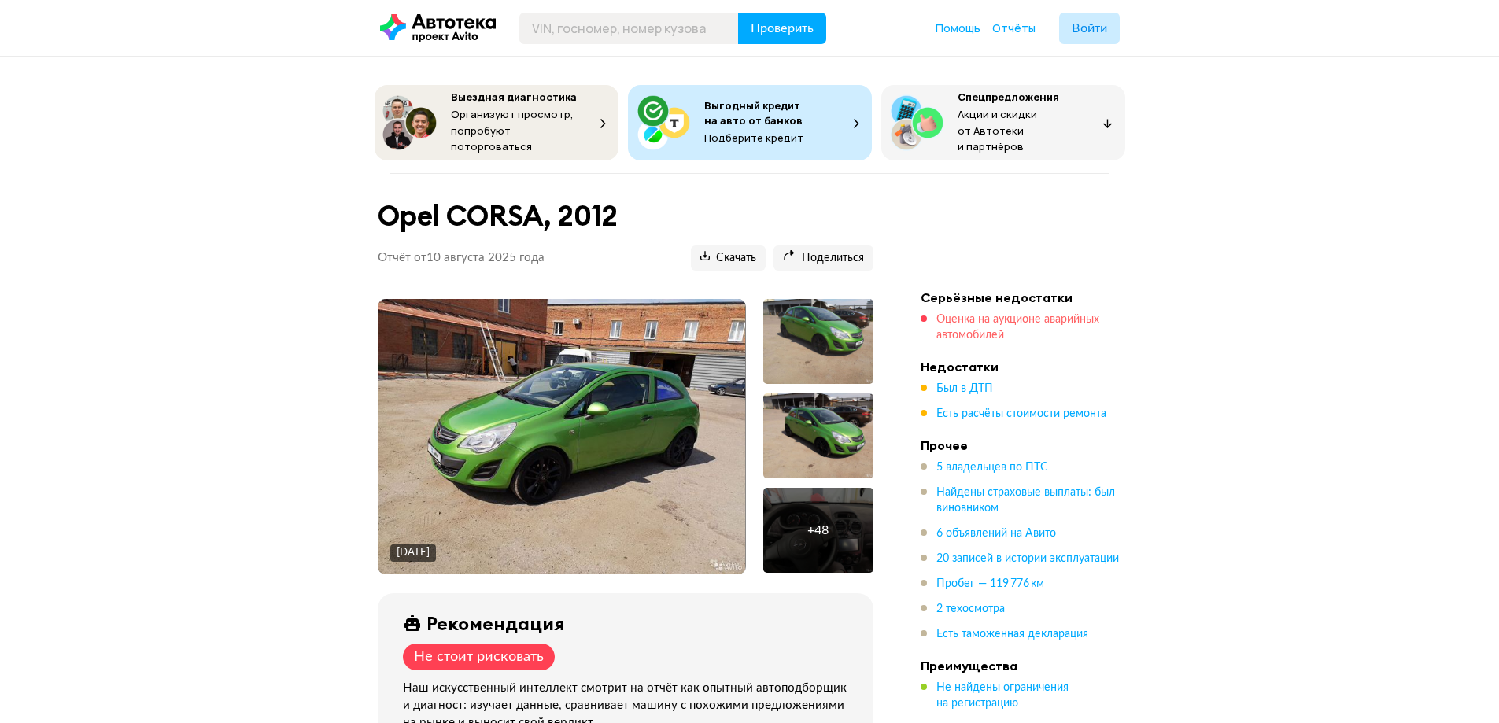
click at [972, 320] on span "Оценка на аукционе аварийных автомобилей" at bounding box center [1017, 327] width 163 height 27
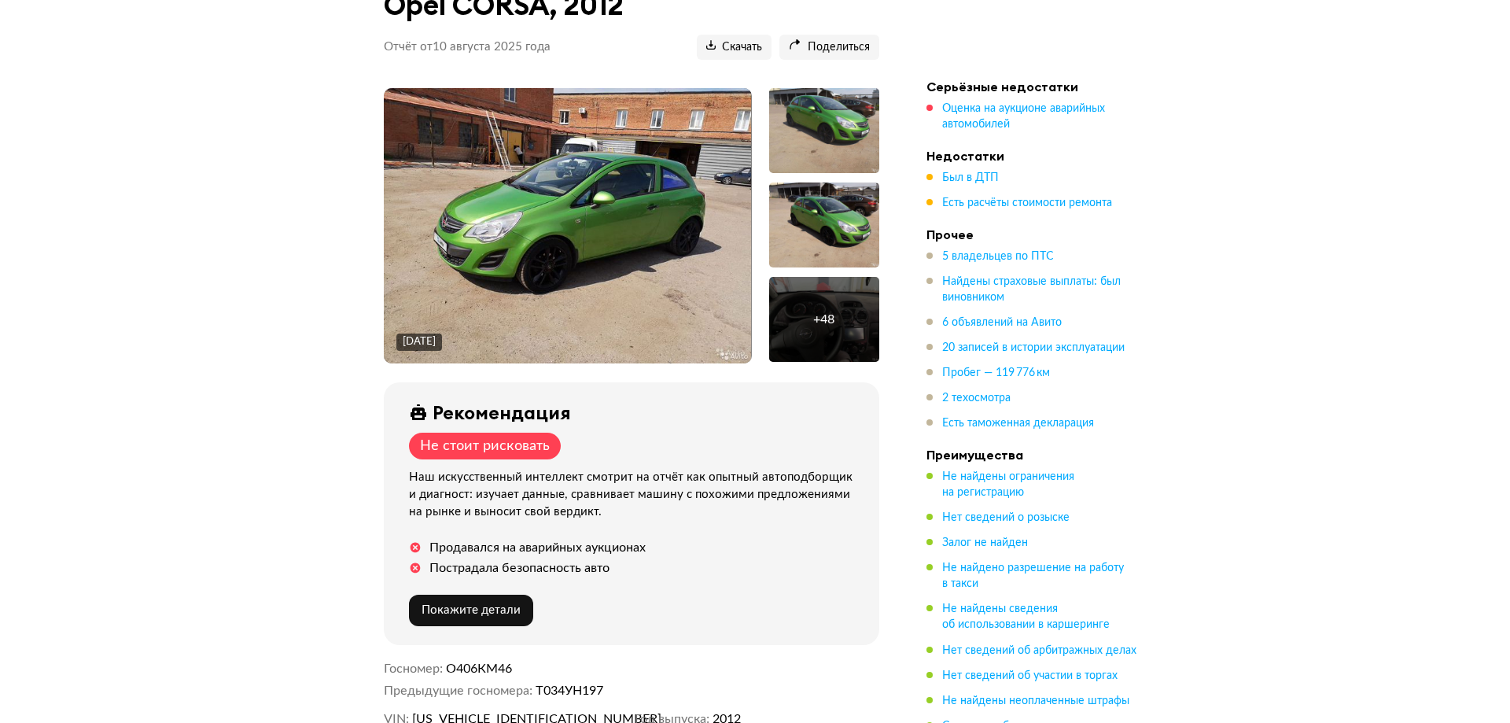
scroll to position [161, 0]
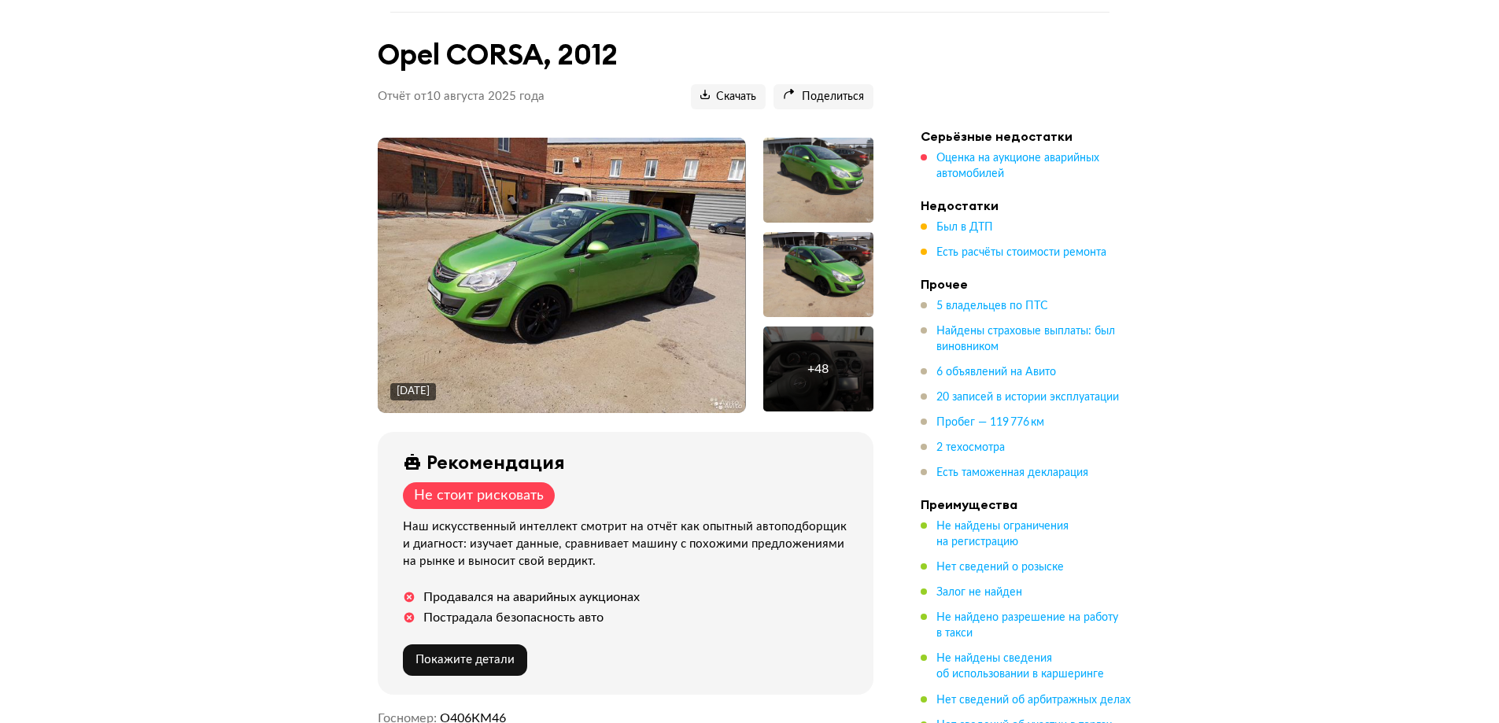
click at [562, 247] on img at bounding box center [561, 275] width 367 height 275
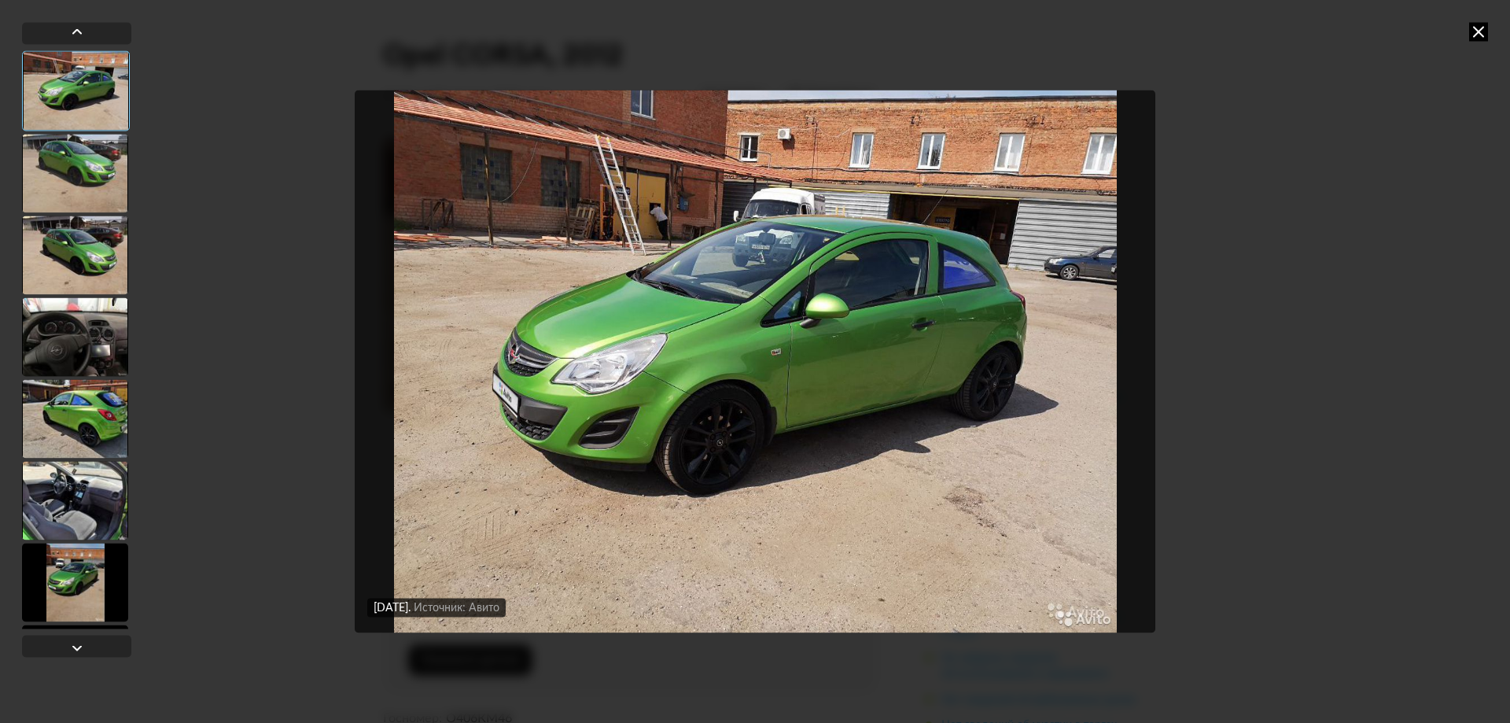
click at [95, 172] on div at bounding box center [75, 173] width 106 height 79
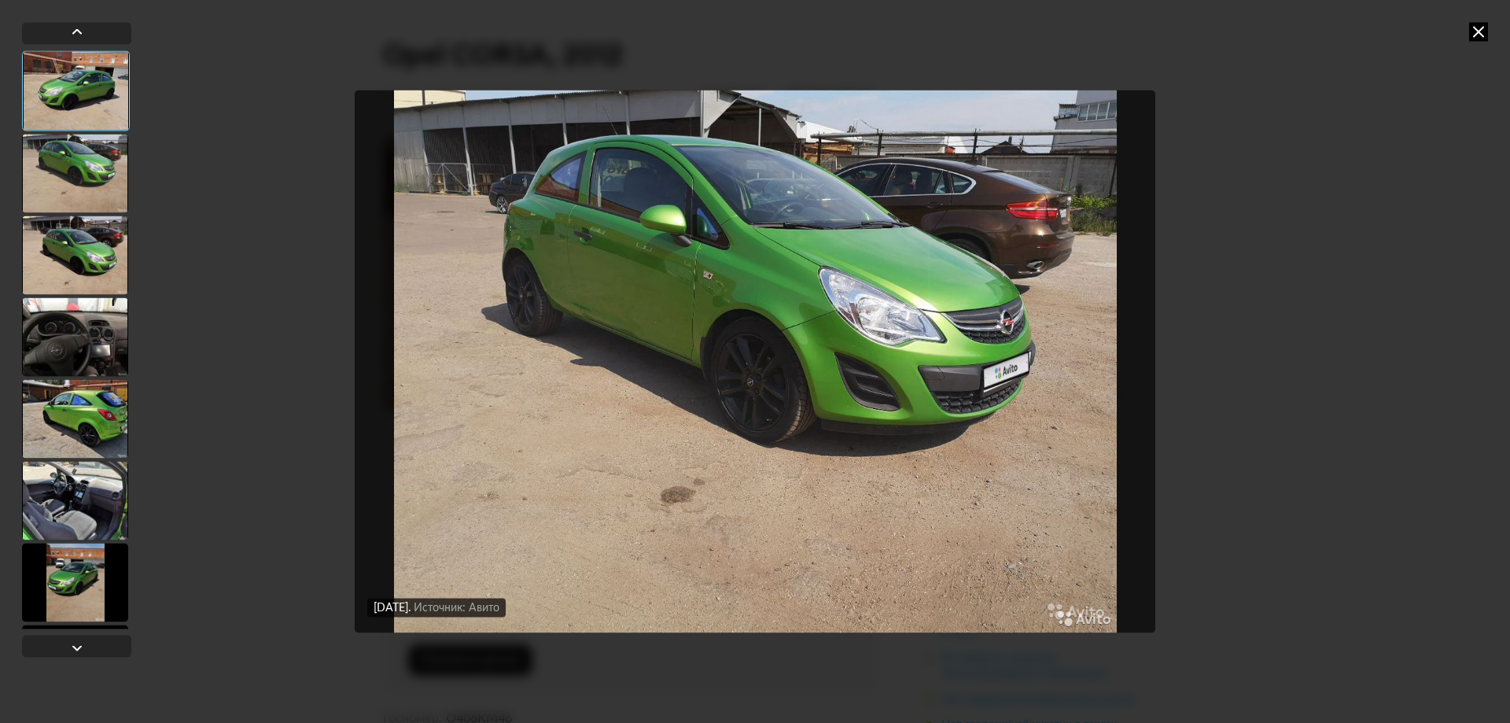
click at [112, 356] on div at bounding box center [75, 336] width 106 height 79
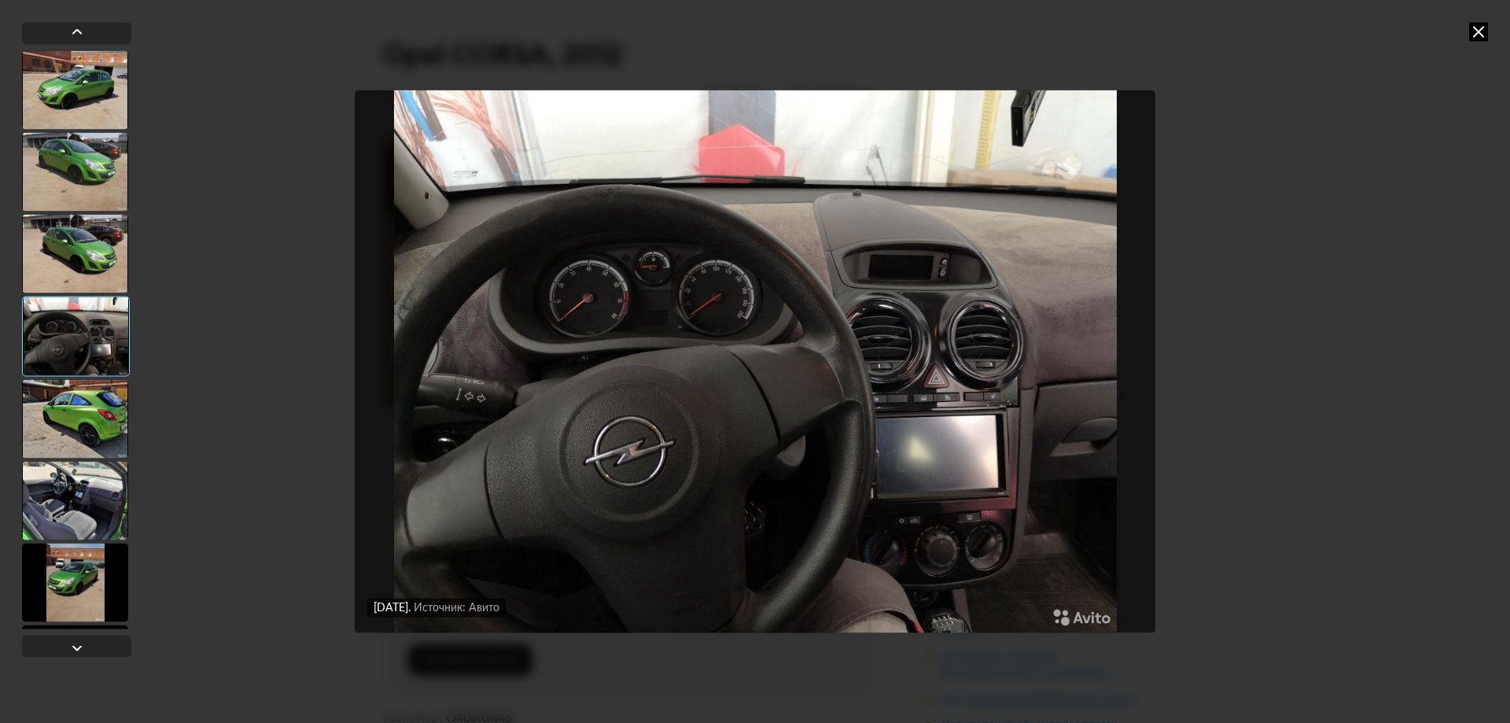
drag, startPoint x: 65, startPoint y: 431, endPoint x: 87, endPoint y: 499, distance: 71.1
click at [75, 443] on div at bounding box center [75, 418] width 106 height 79
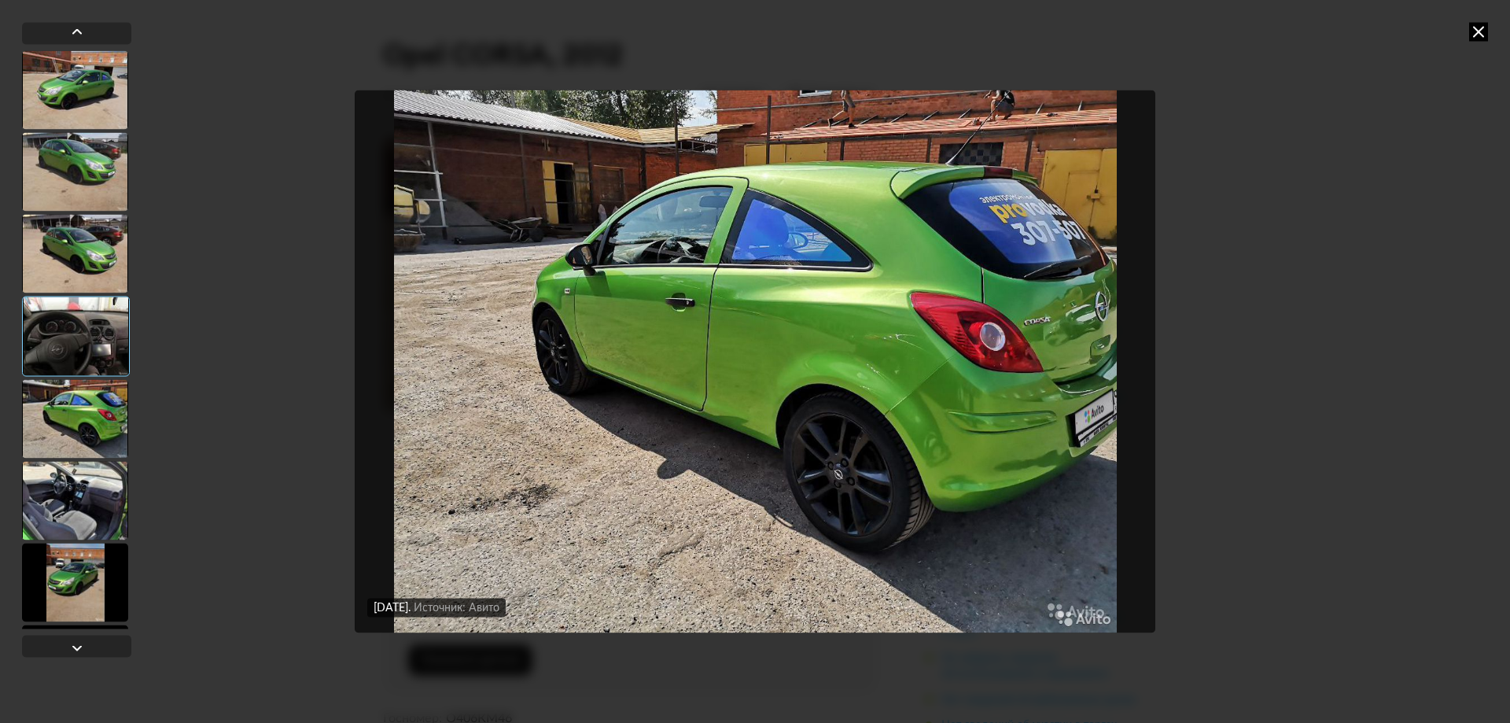
click at [86, 499] on div at bounding box center [75, 500] width 106 height 79
click at [82, 573] on div at bounding box center [75, 582] width 106 height 79
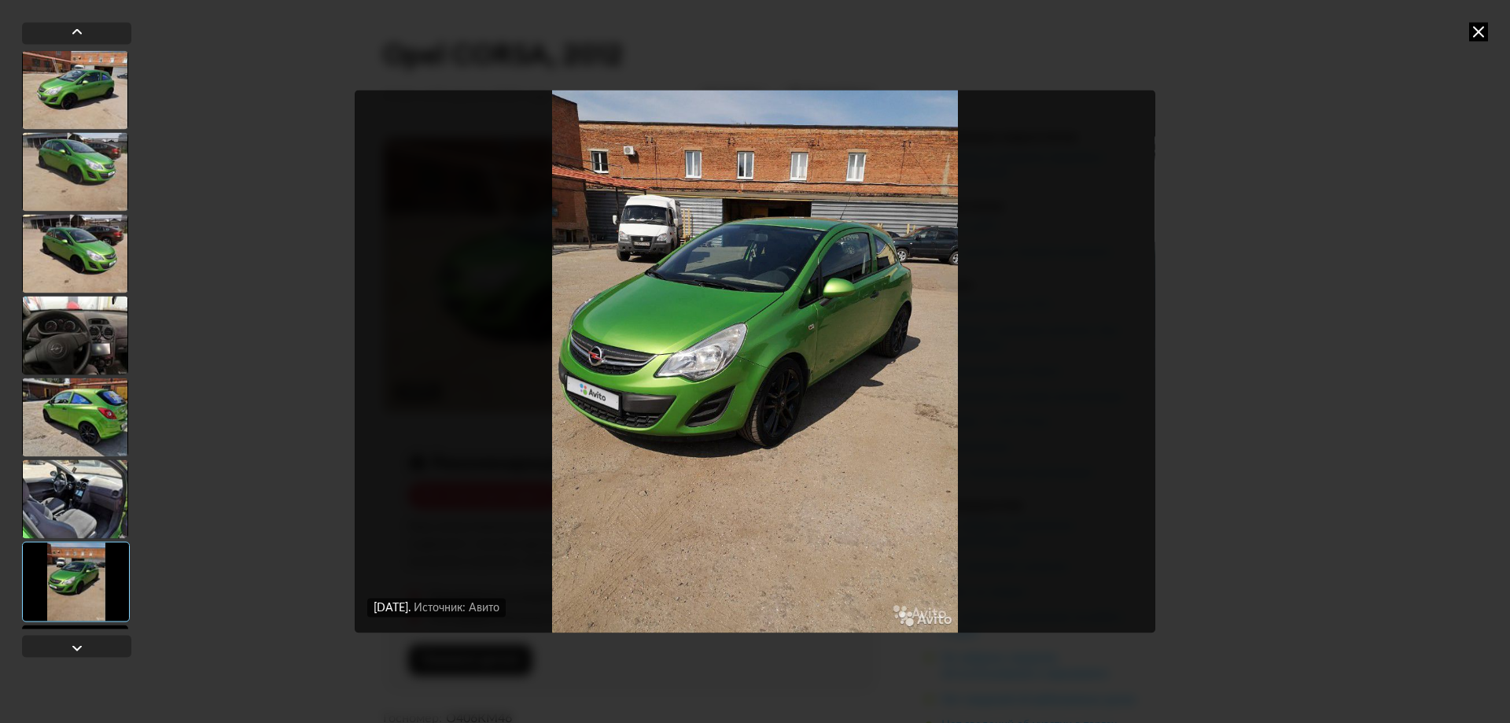
scroll to position [79, 0]
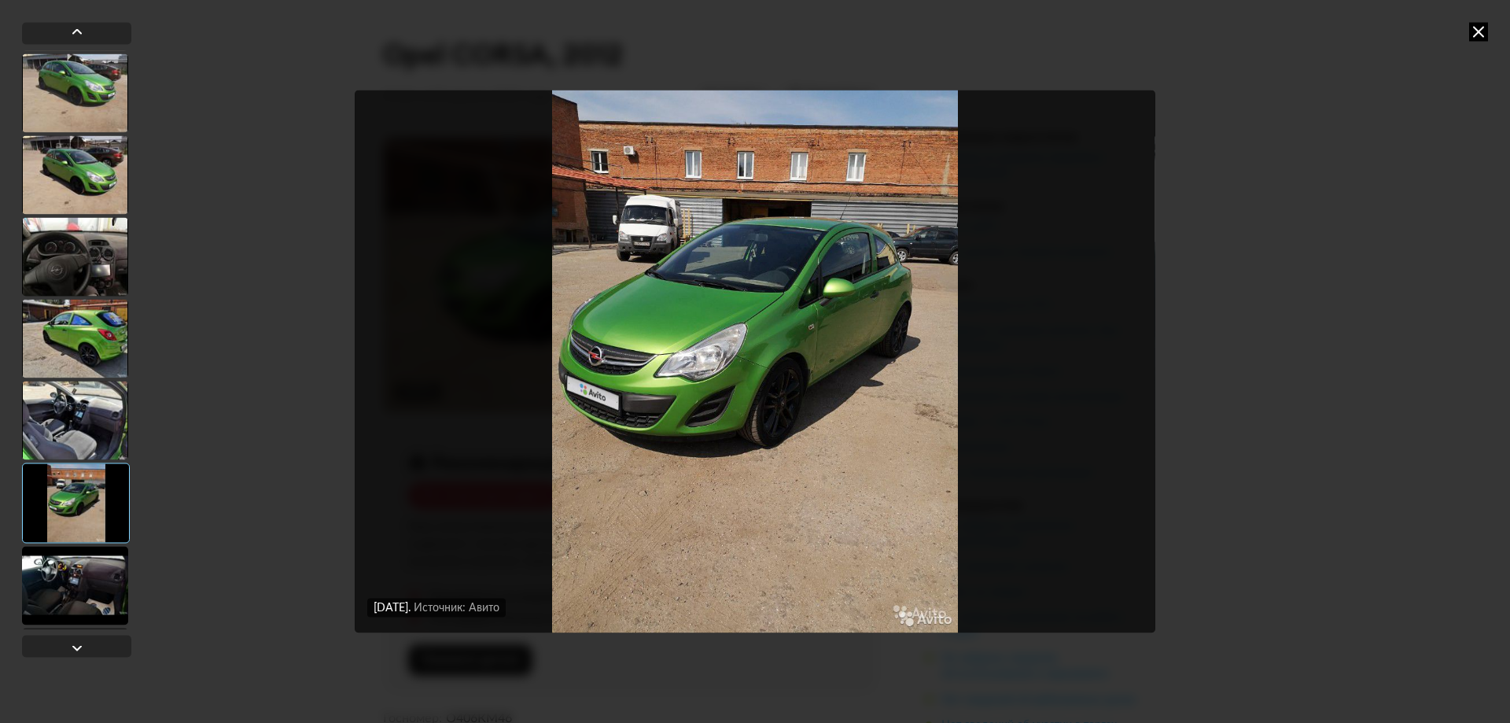
click at [98, 586] on div at bounding box center [75, 585] width 106 height 79
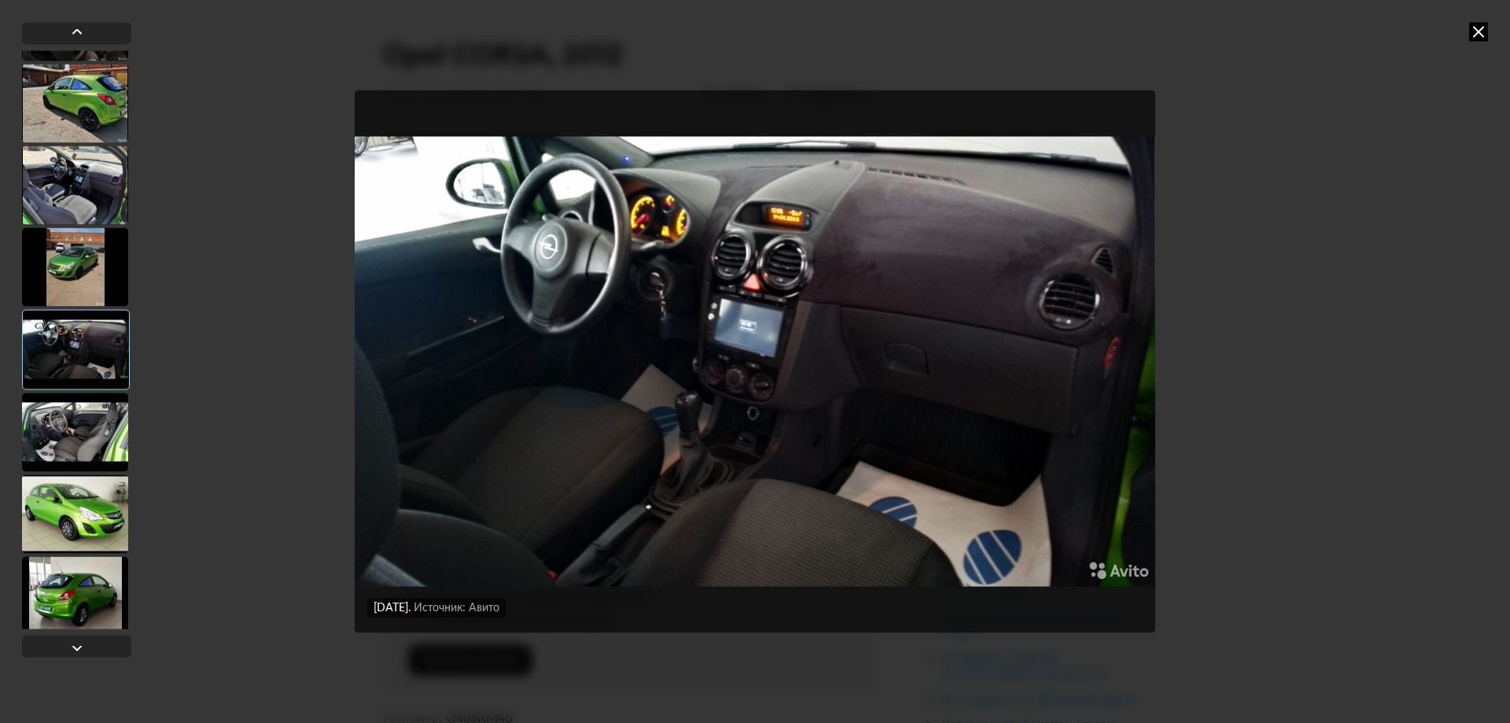
scroll to position [315, 0]
click at [94, 595] on div at bounding box center [75, 594] width 106 height 79
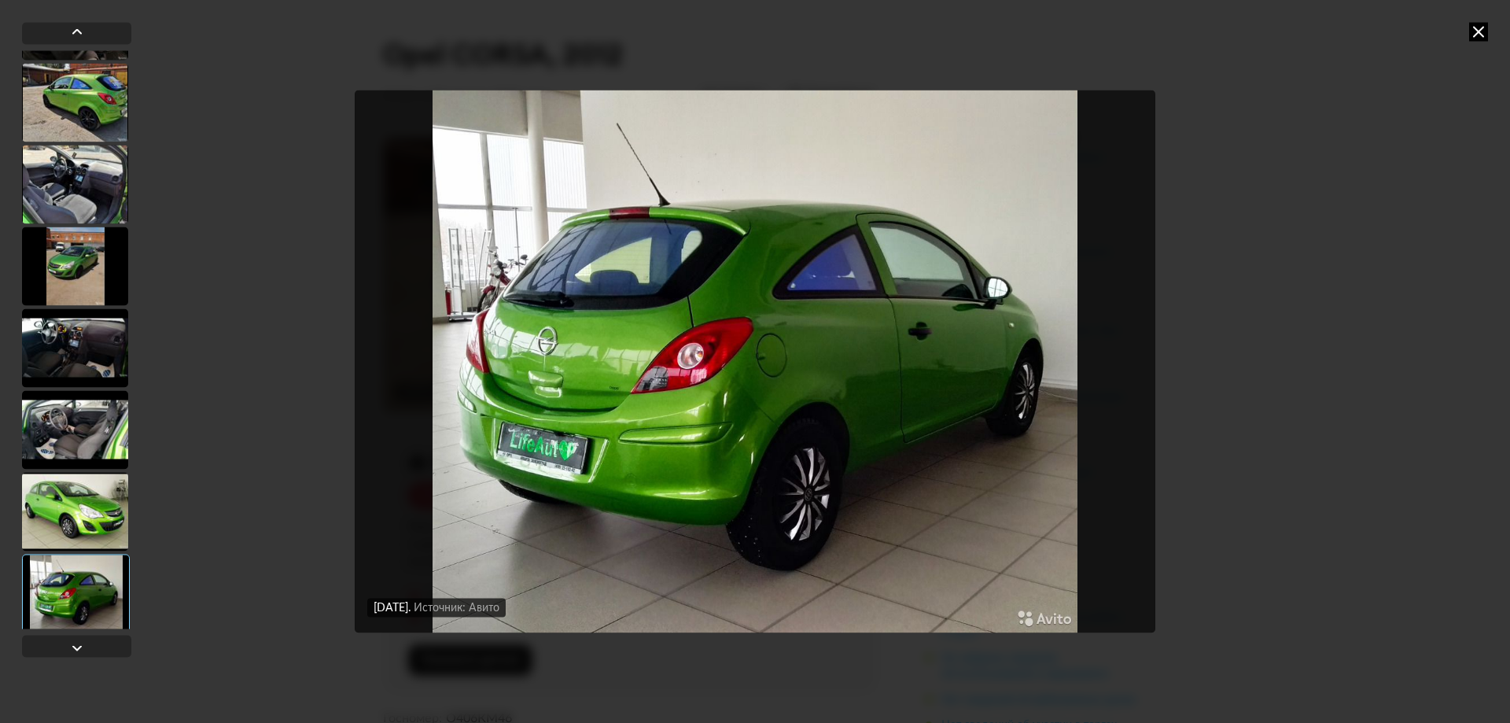
click at [99, 530] on div at bounding box center [75, 511] width 106 height 79
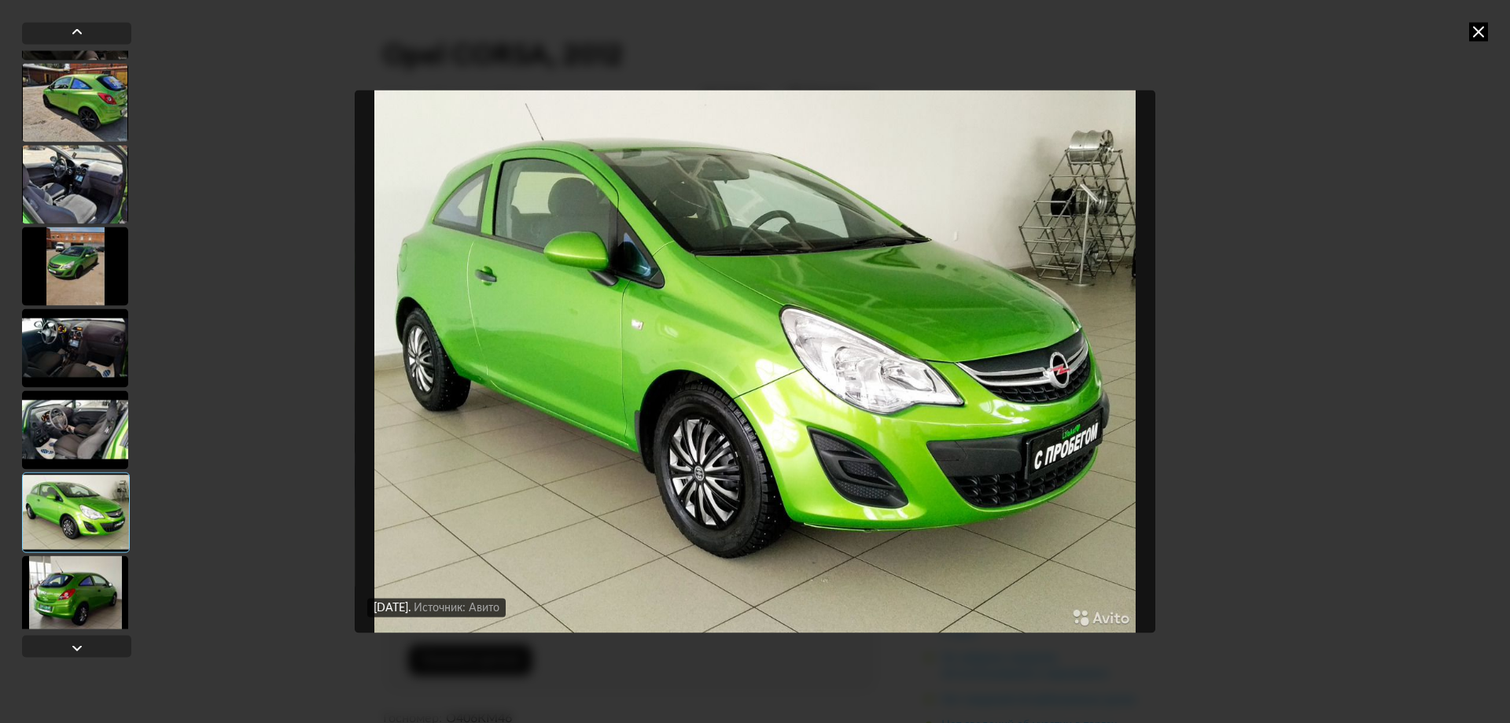
click at [91, 588] on div at bounding box center [75, 594] width 106 height 79
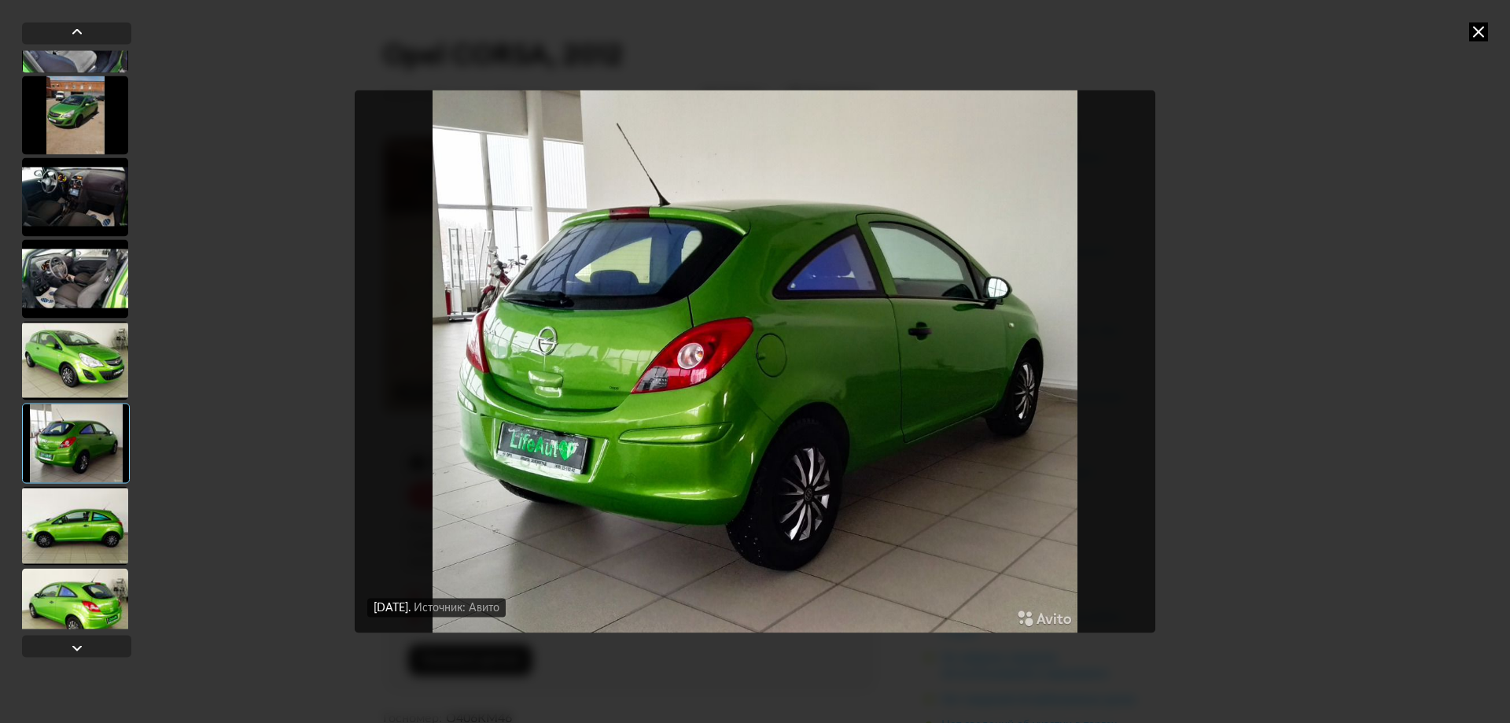
scroll to position [472, 0]
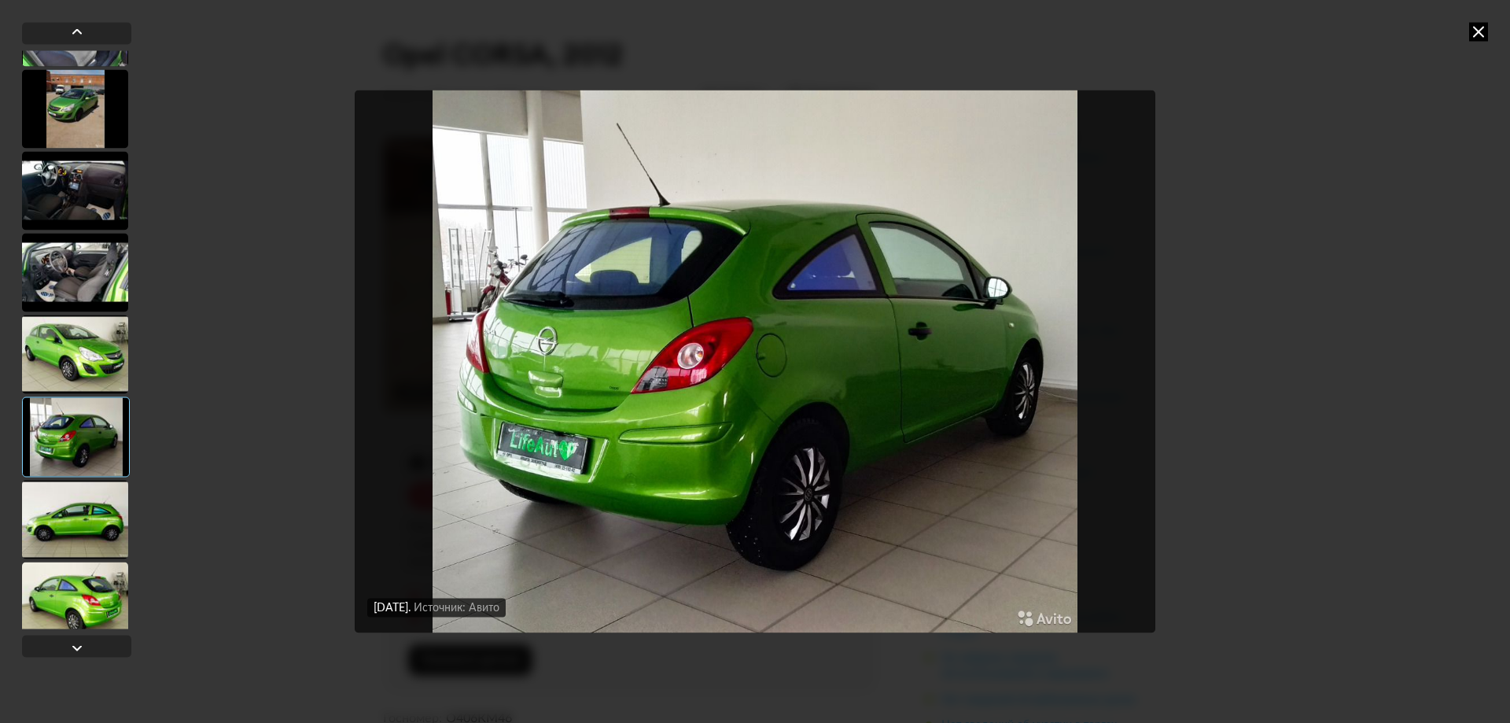
click at [91, 528] on div at bounding box center [75, 519] width 106 height 79
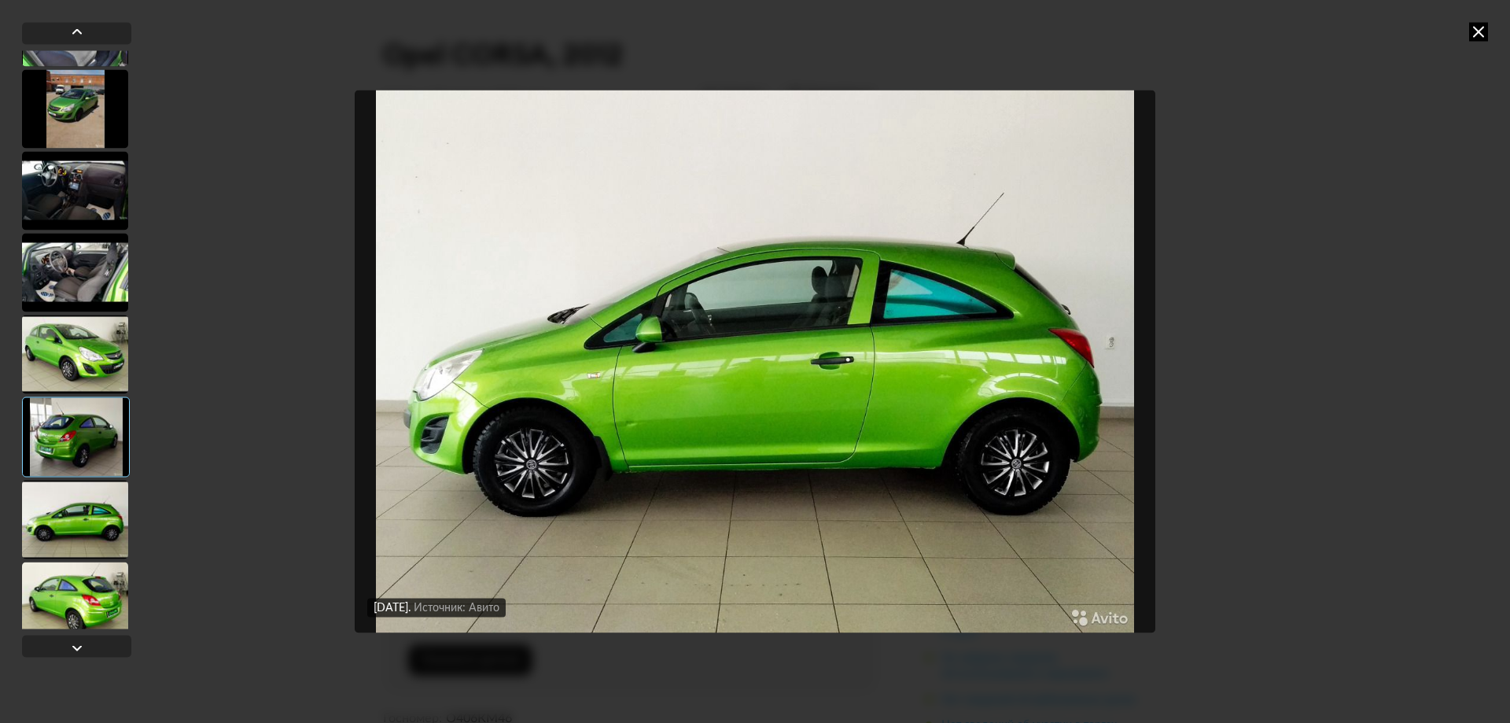
click at [96, 595] on div at bounding box center [75, 601] width 106 height 79
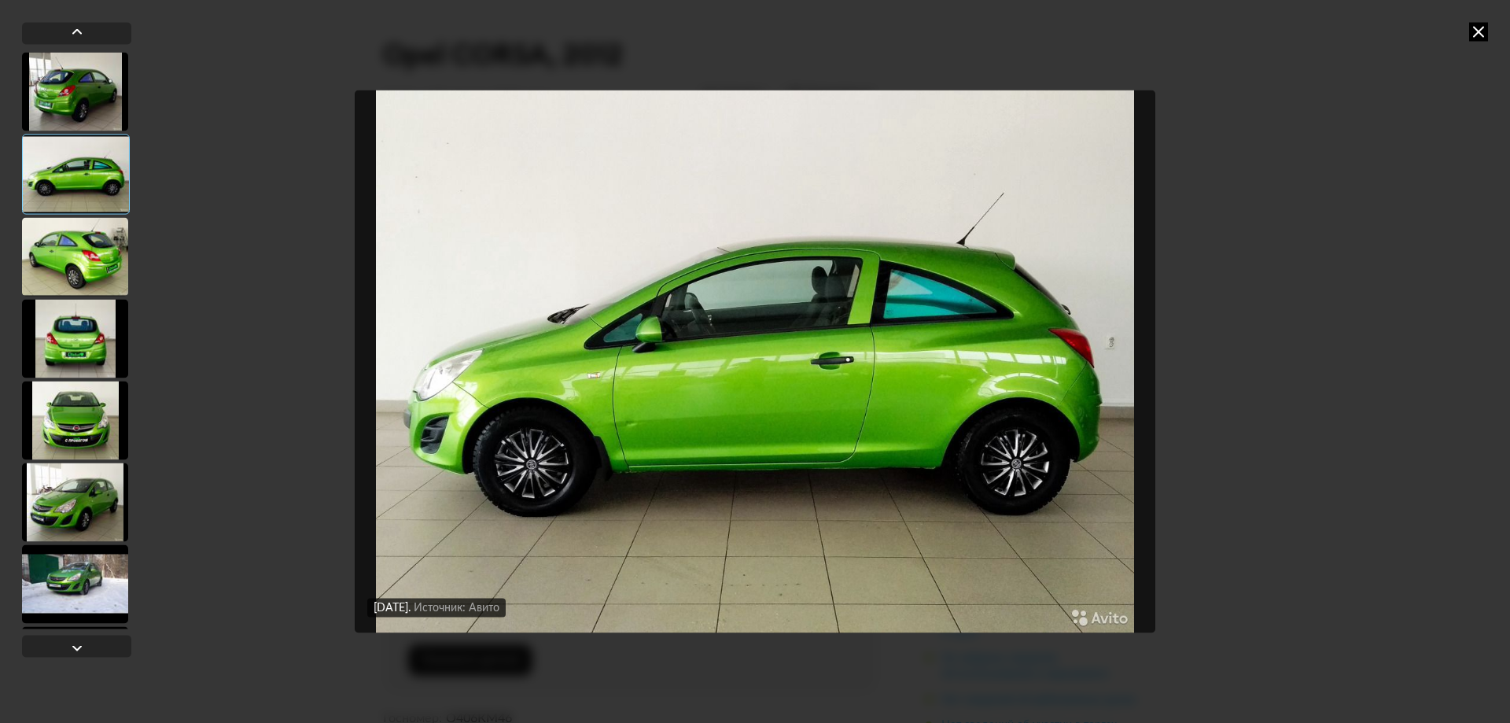
scroll to position [1023, 0]
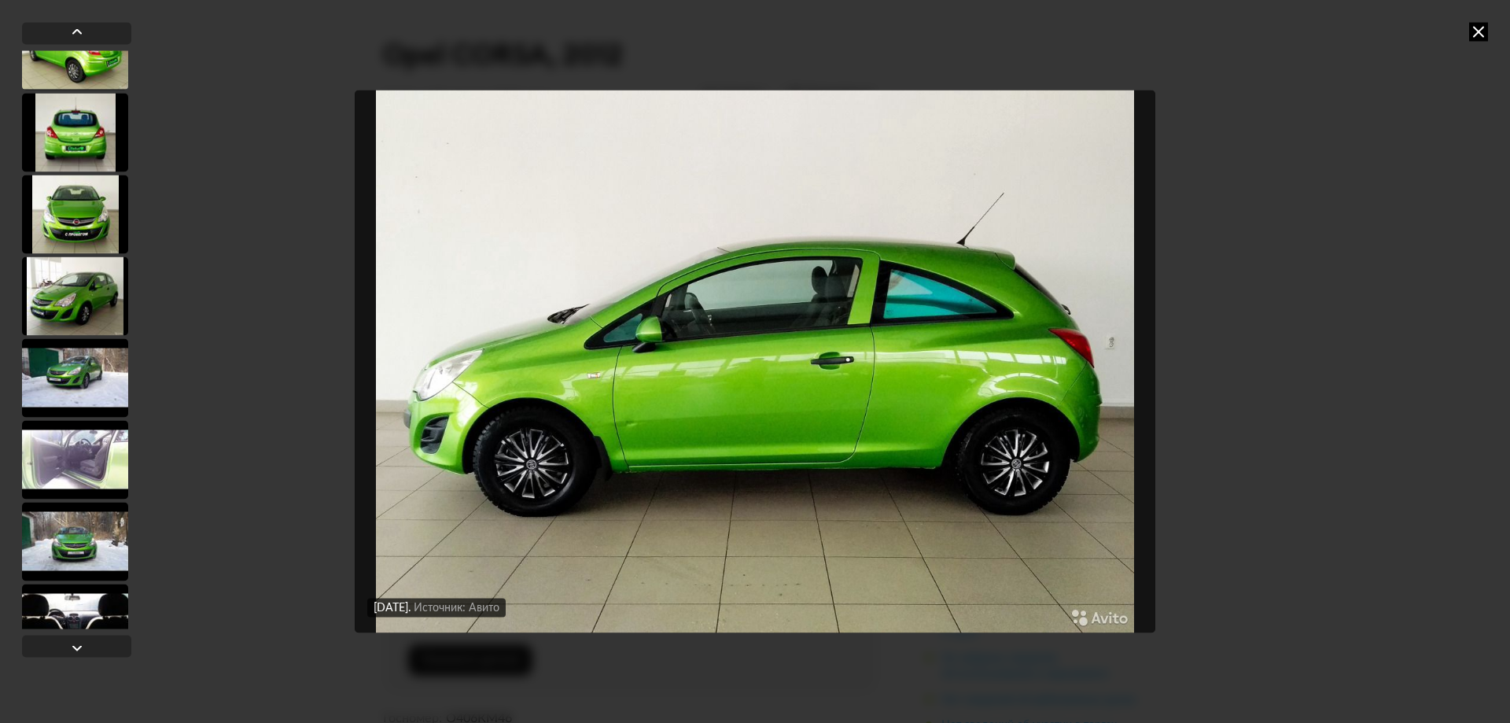
click at [88, 462] on div at bounding box center [75, 459] width 106 height 79
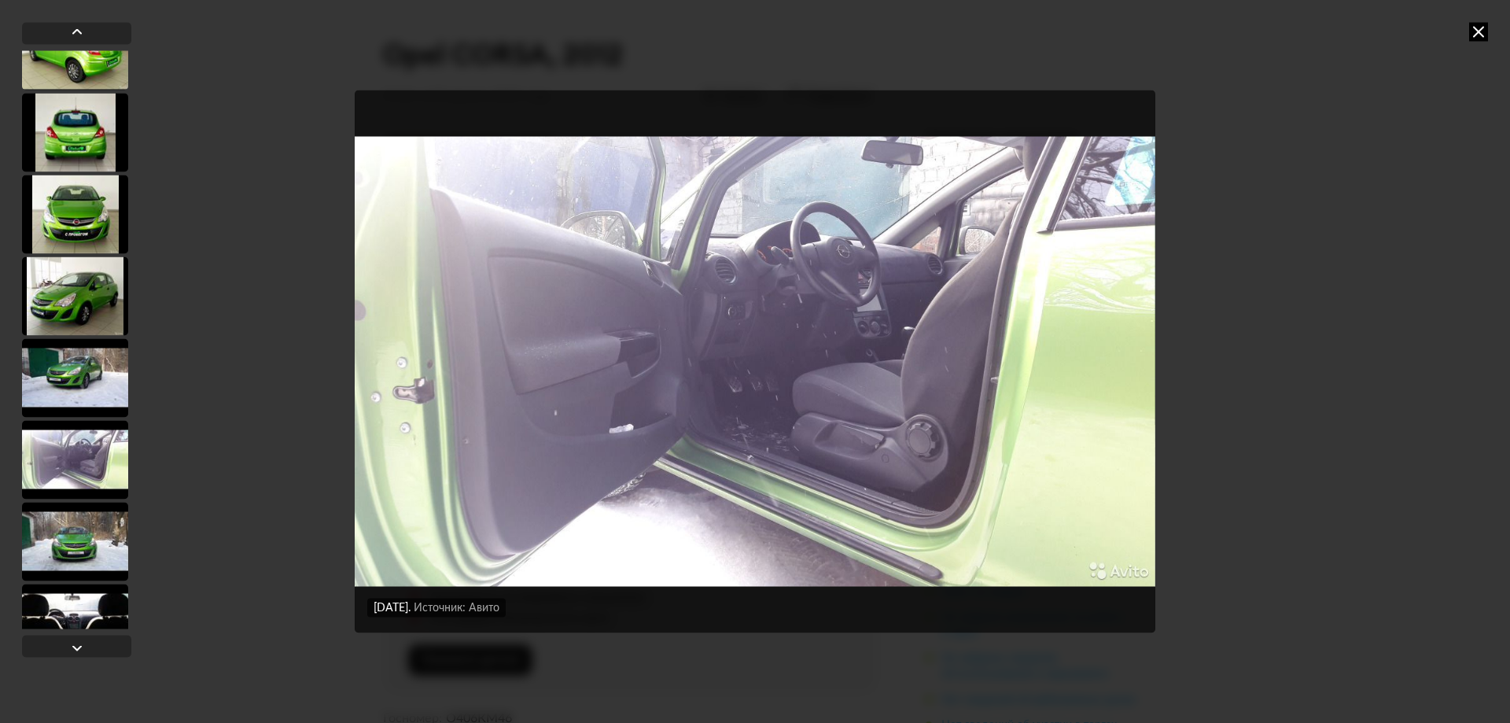
scroll to position [1021, 0]
click at [96, 486] on div at bounding box center [76, 460] width 108 height 80
click at [90, 514] on div at bounding box center [75, 542] width 106 height 79
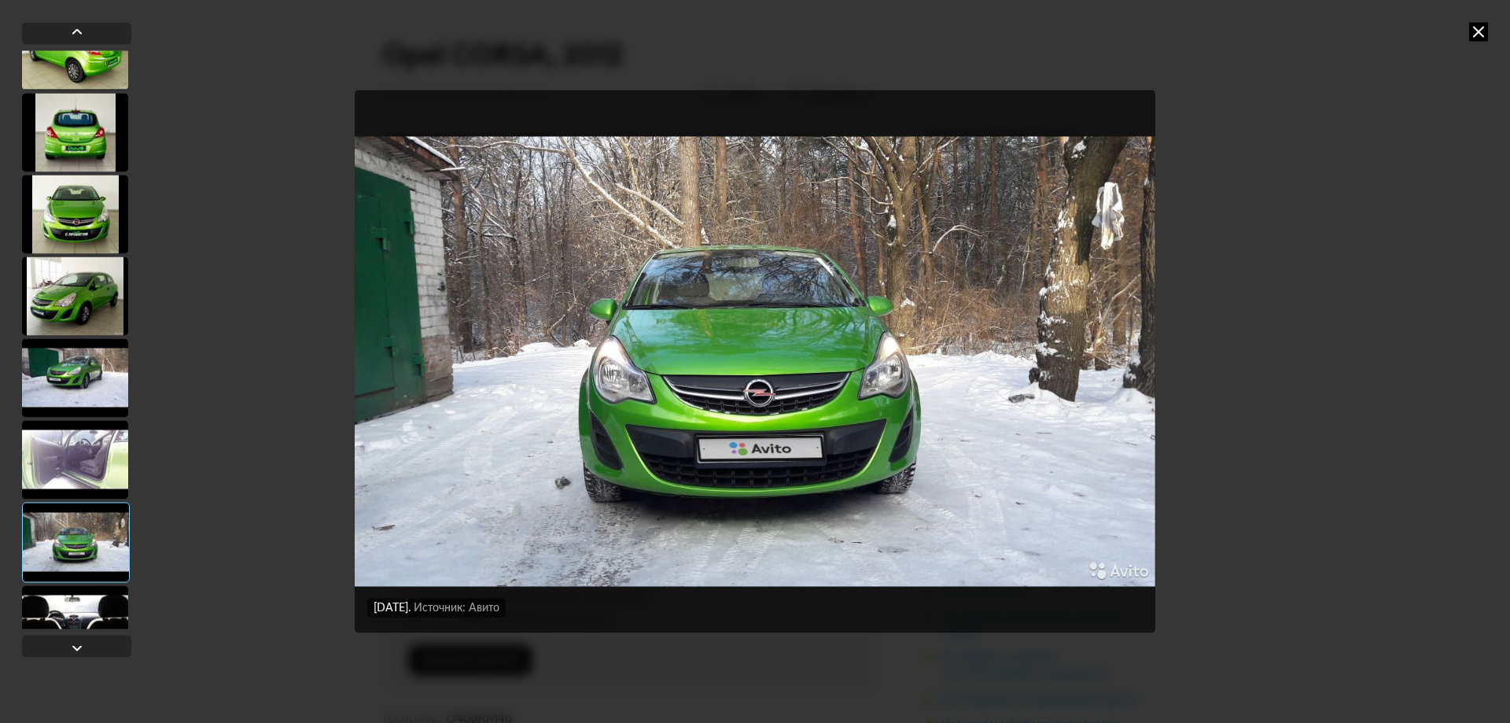
click at [98, 382] on div at bounding box center [75, 377] width 106 height 79
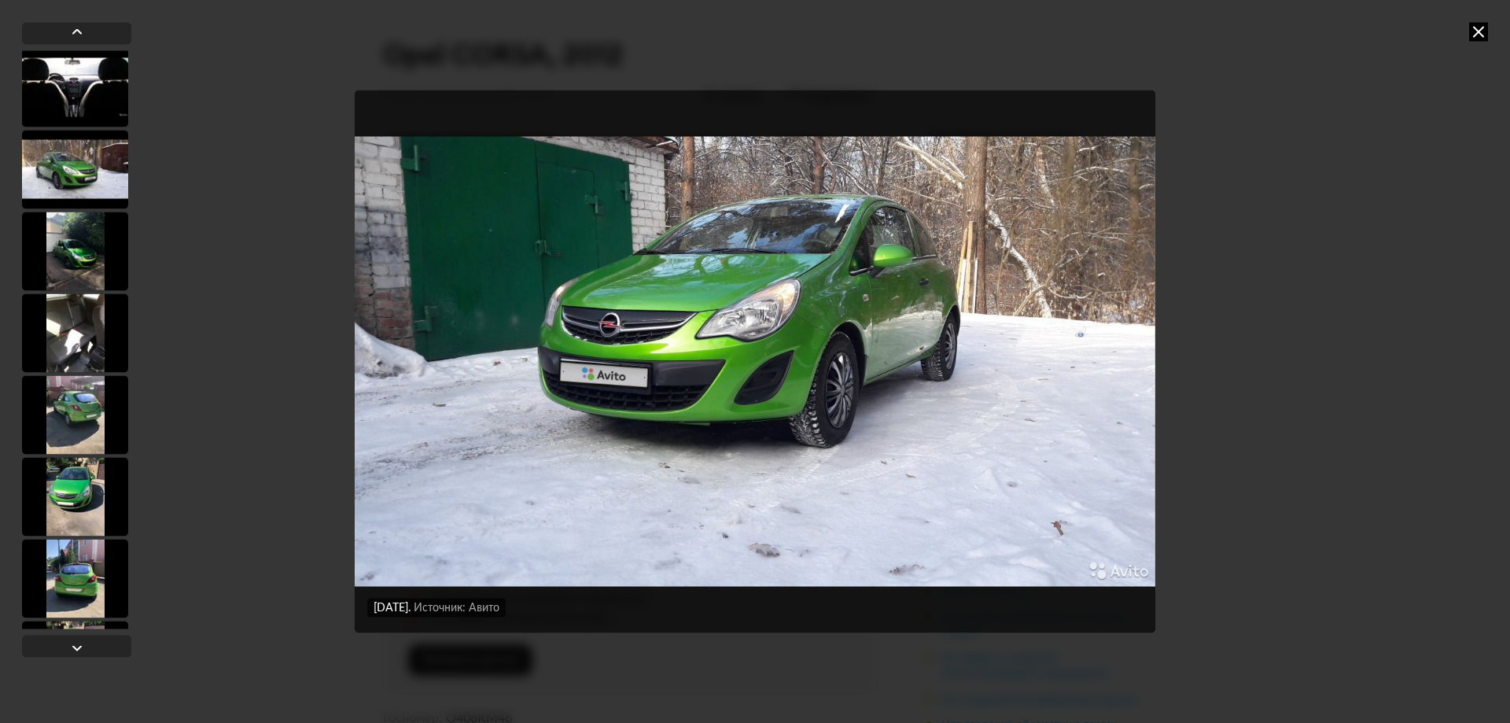
scroll to position [1572, 0]
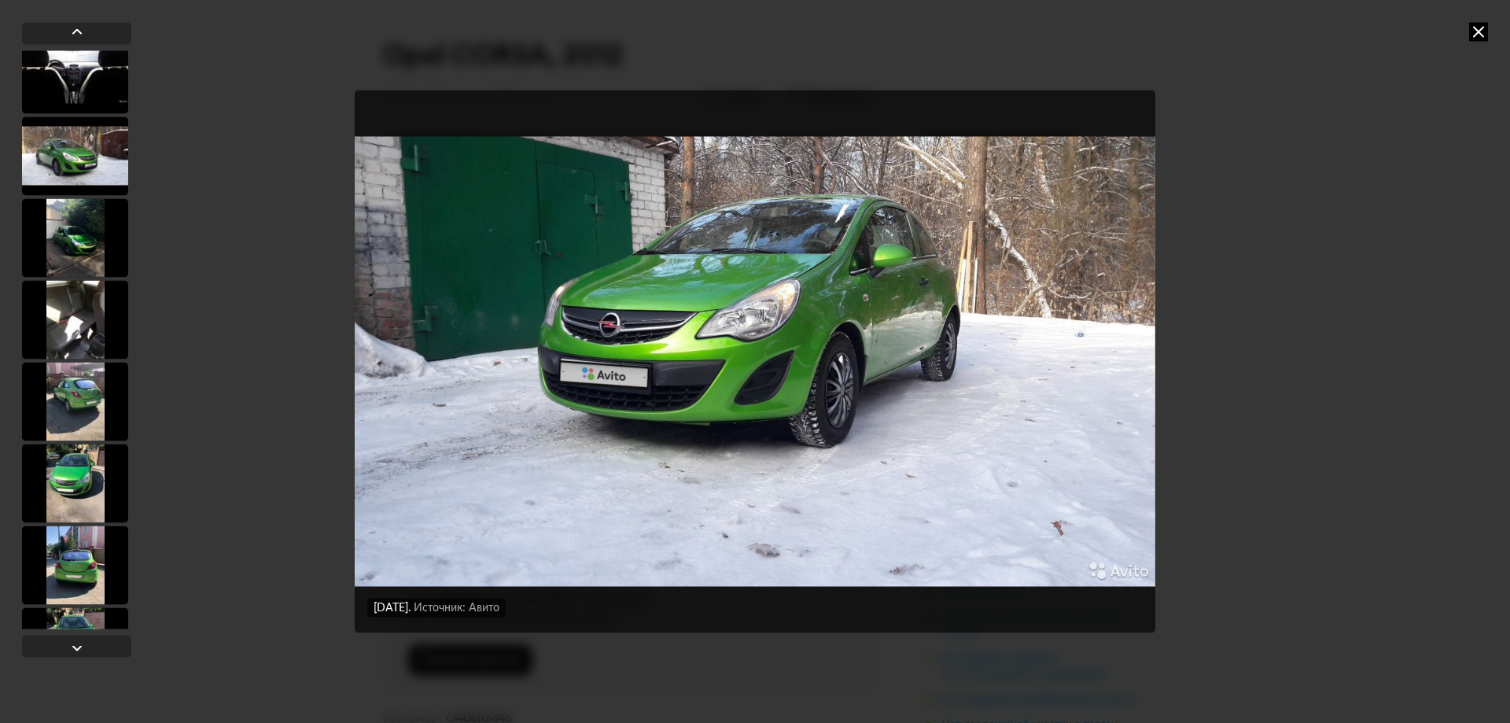
click at [76, 489] on div at bounding box center [75, 483] width 106 height 79
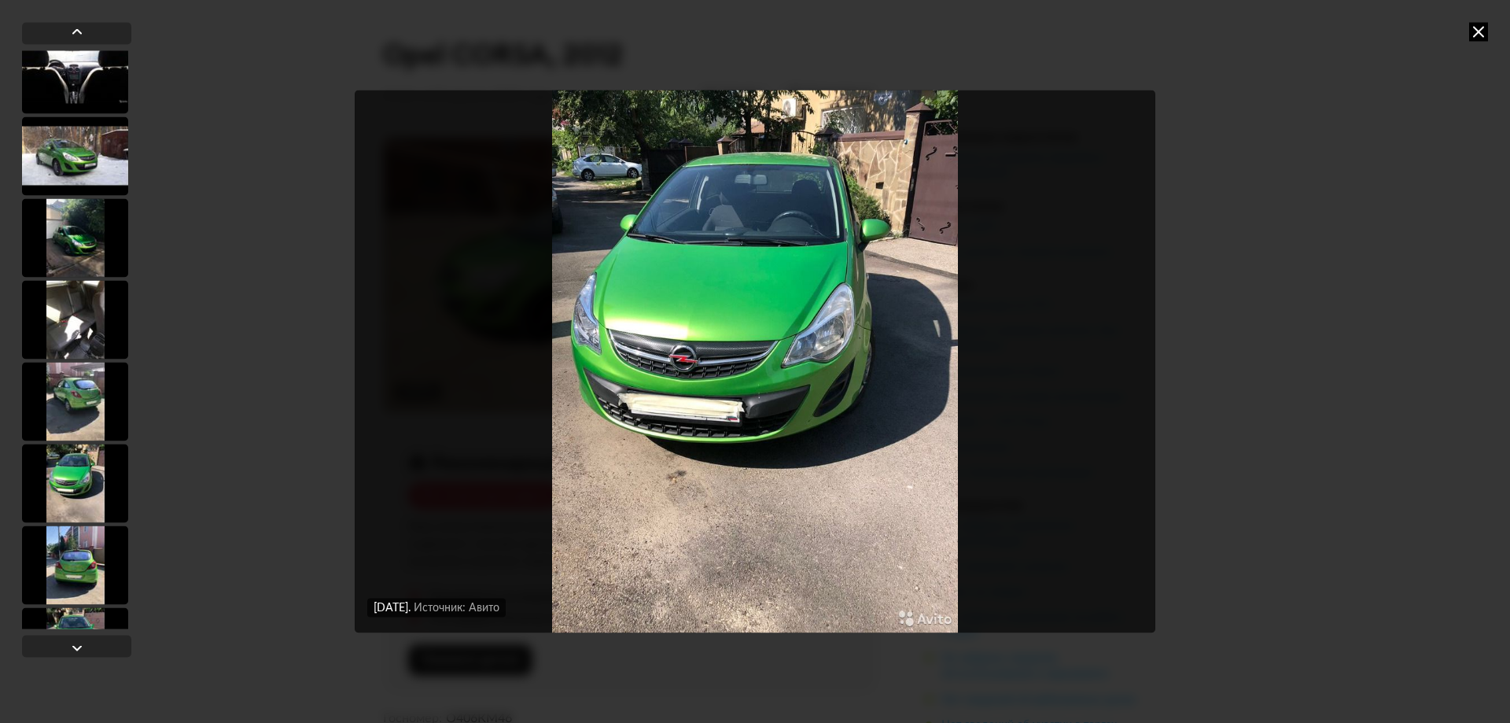
click at [72, 414] on div at bounding box center [75, 401] width 106 height 79
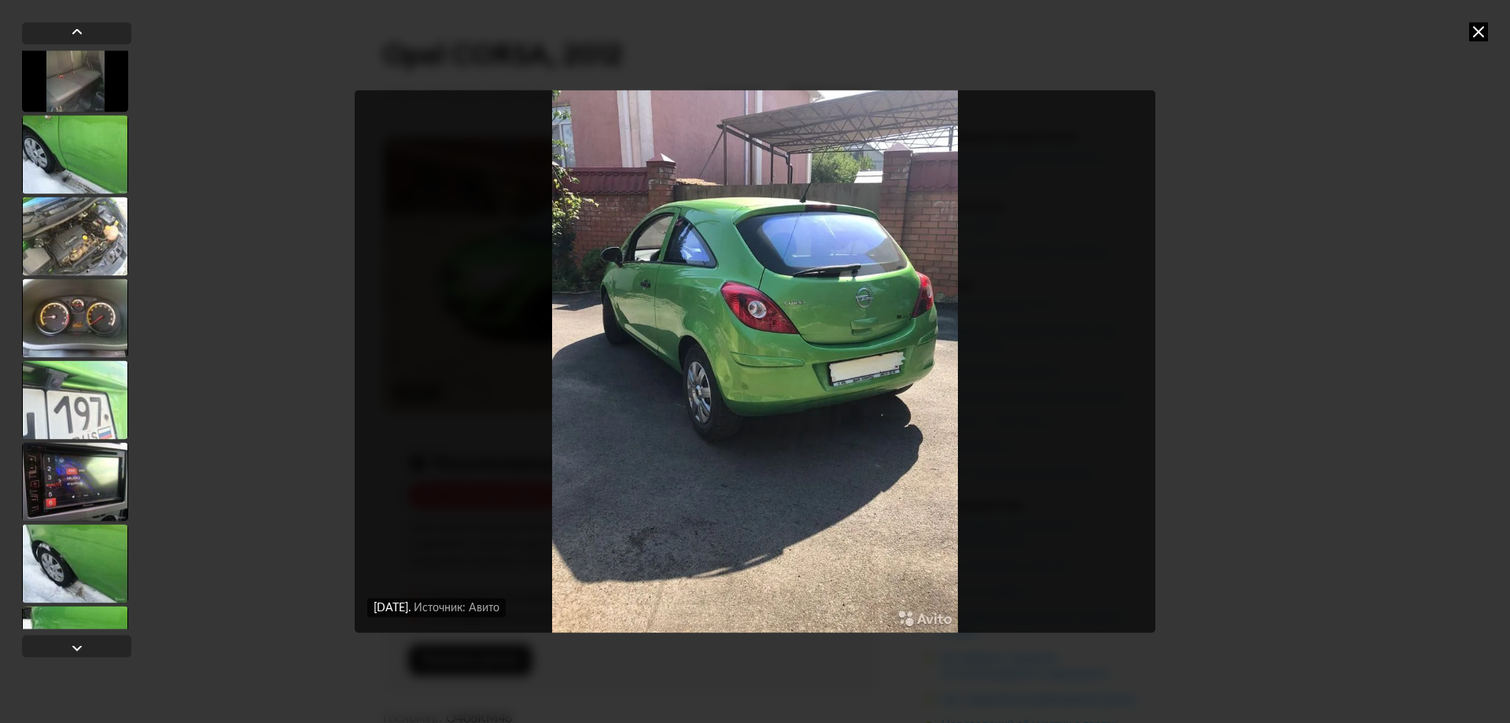
scroll to position [3596, 0]
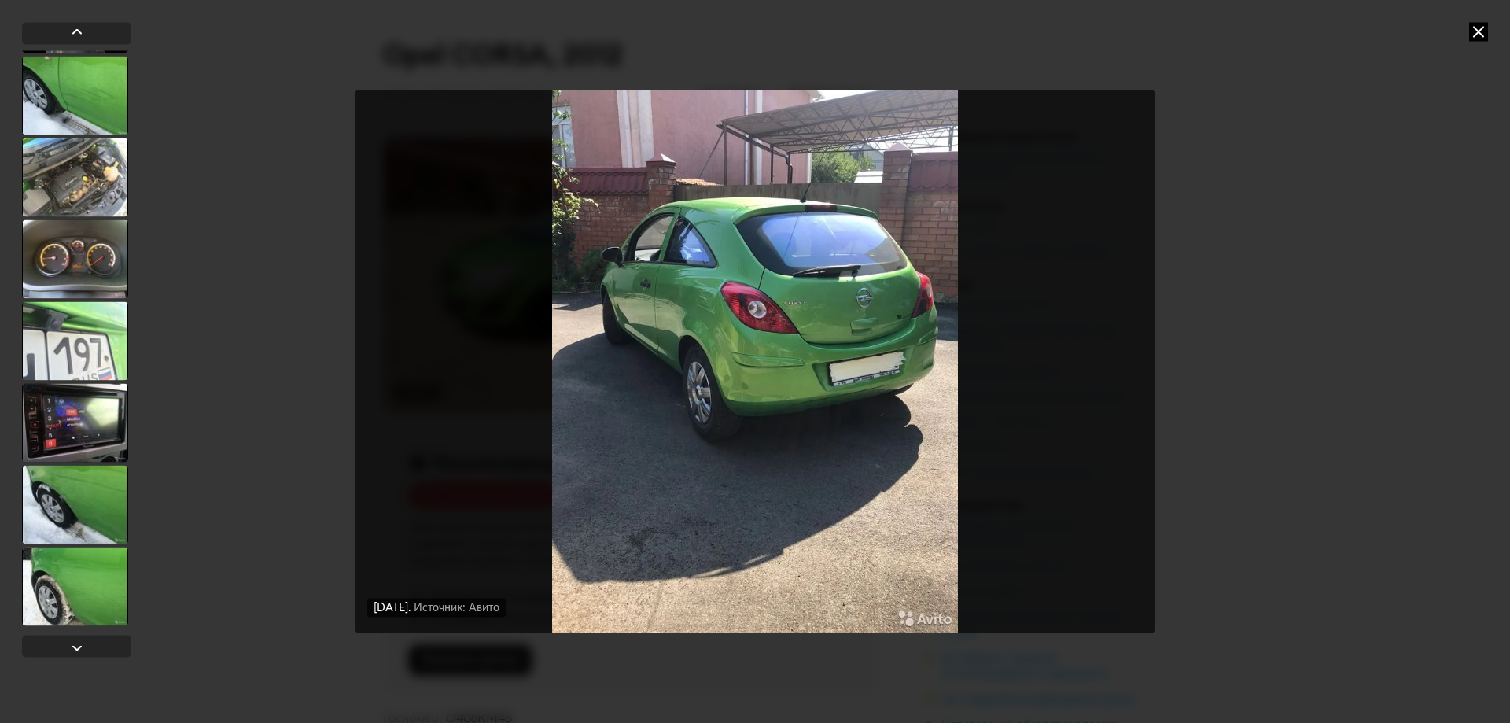
click at [63, 587] on div at bounding box center [75, 586] width 106 height 79
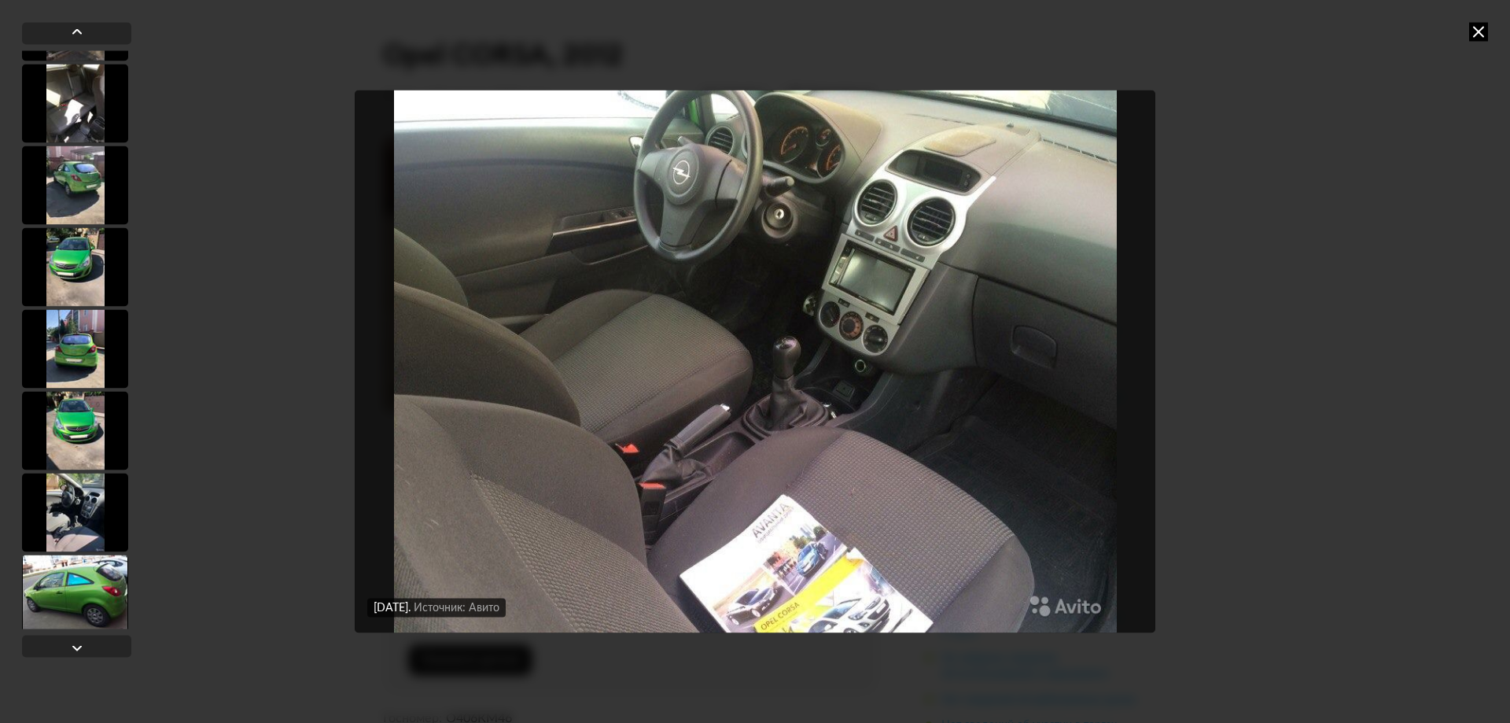
scroll to position [1315, 0]
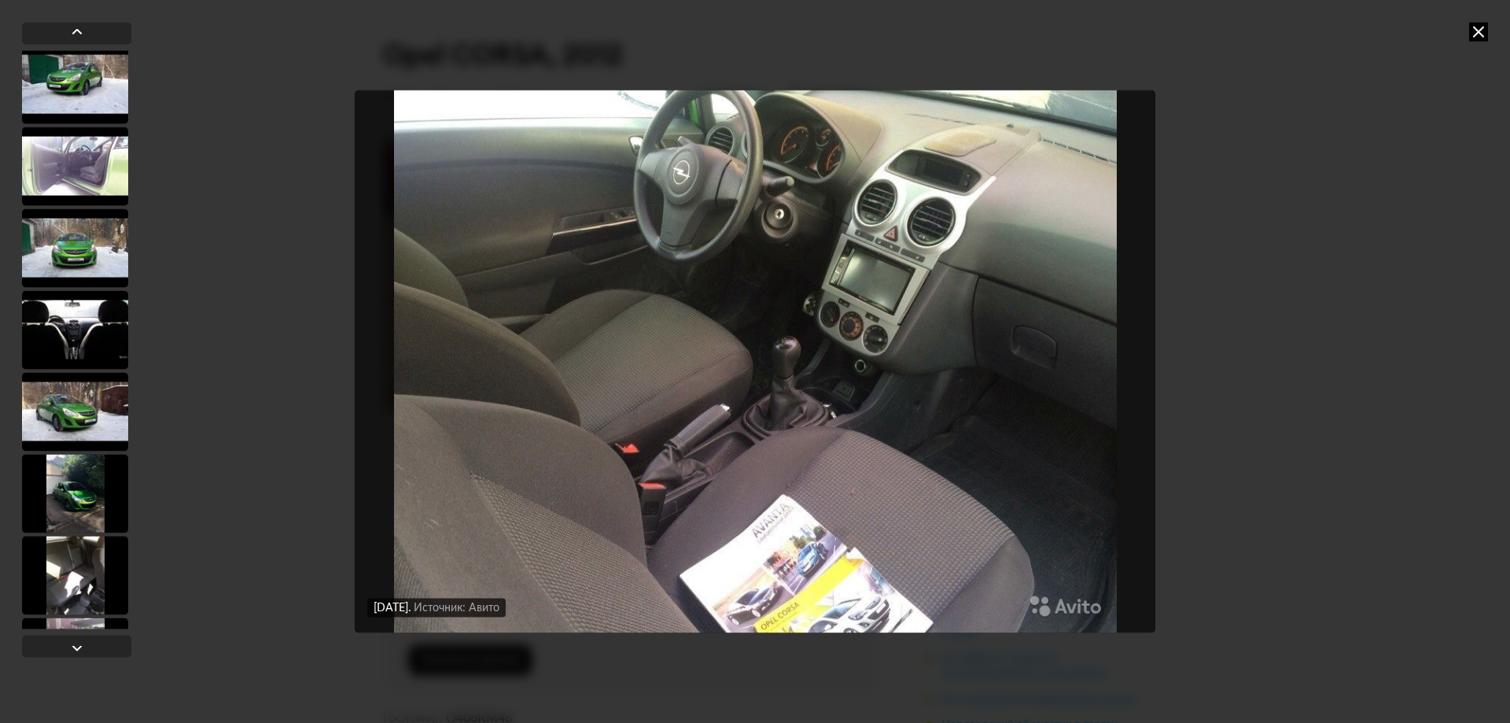
click at [91, 496] on div at bounding box center [75, 493] width 106 height 79
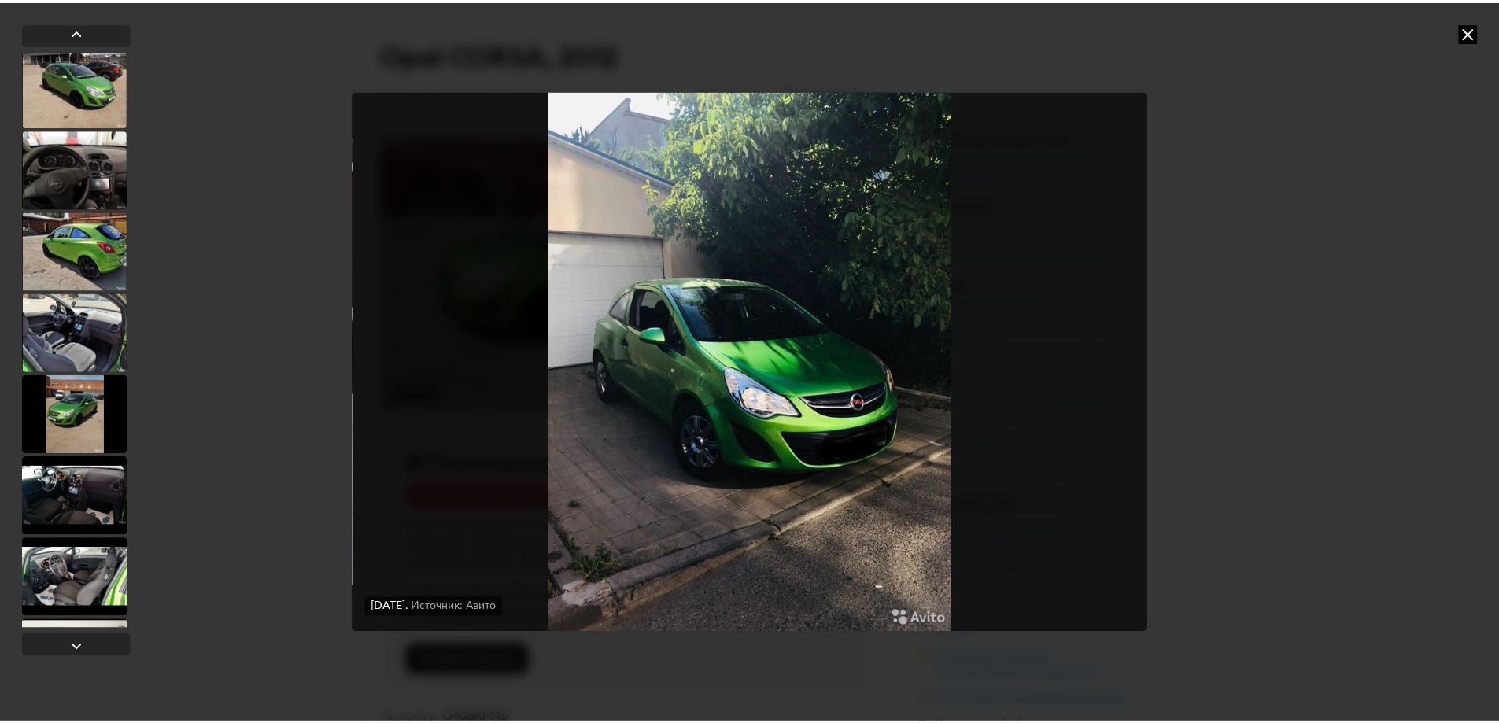
scroll to position [0, 0]
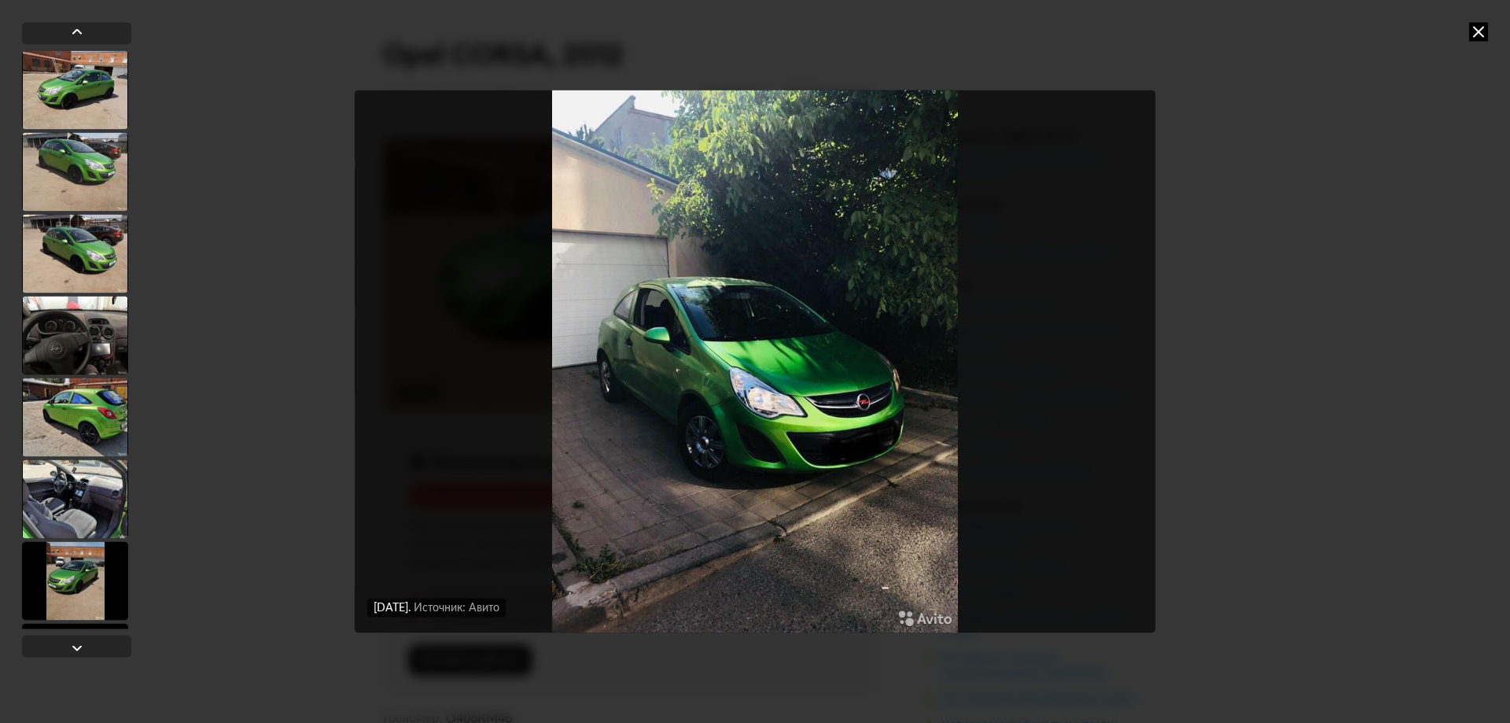
click at [76, 86] on div at bounding box center [75, 89] width 106 height 79
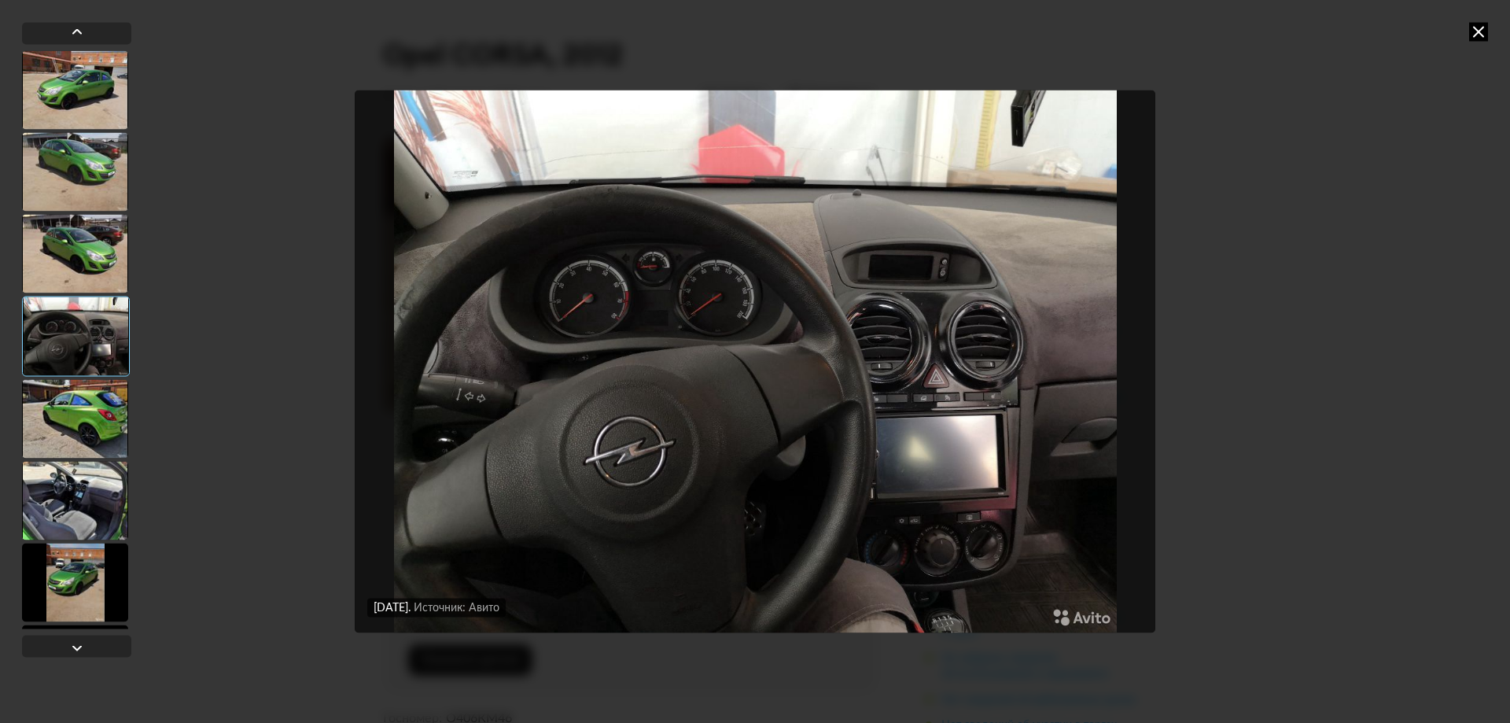
click at [1355, 275] on div "[DATE] Источник: Авито [DATE] Источник: Авито [DATE] Источник: Авито [DATE] Ист…" at bounding box center [755, 361] width 1510 height 723
click at [1487, 27] on icon at bounding box center [1478, 31] width 19 height 19
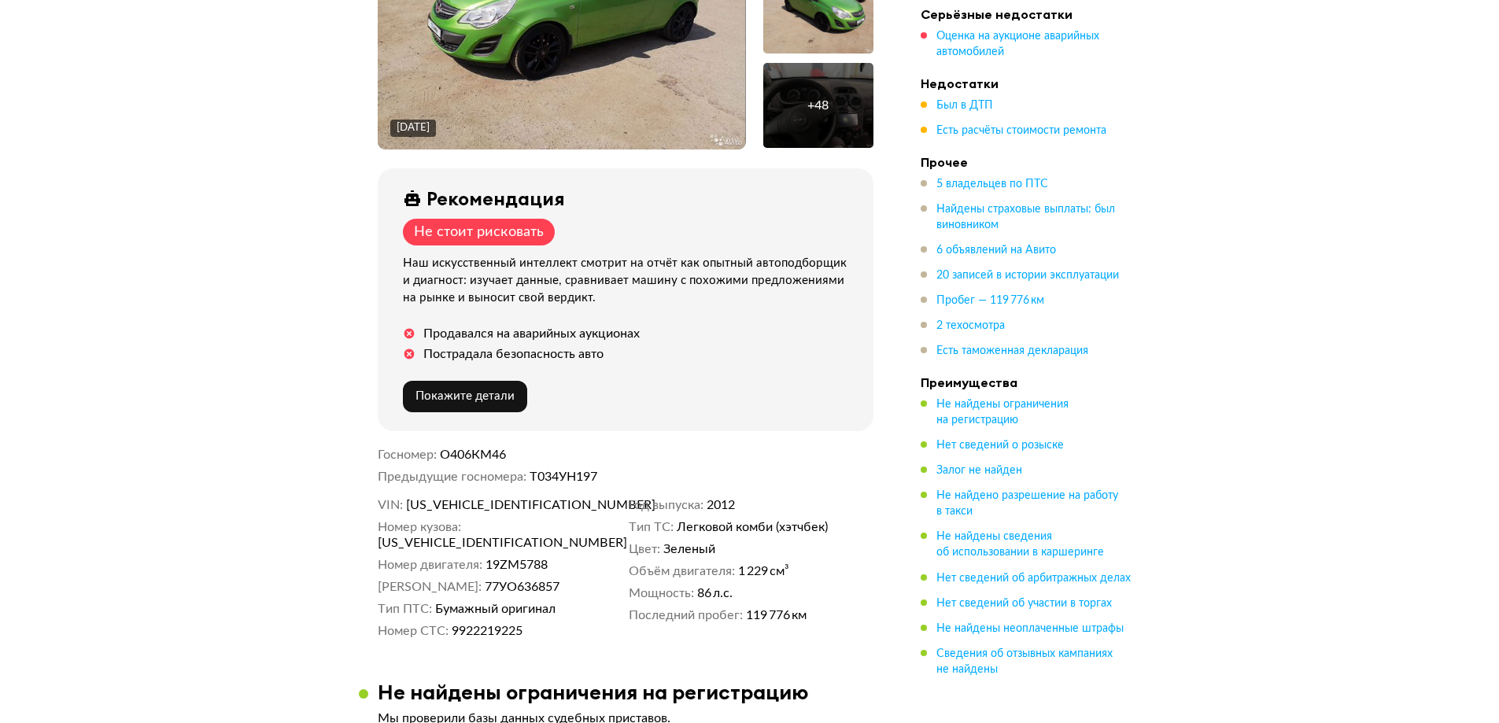
scroll to position [319, 0]
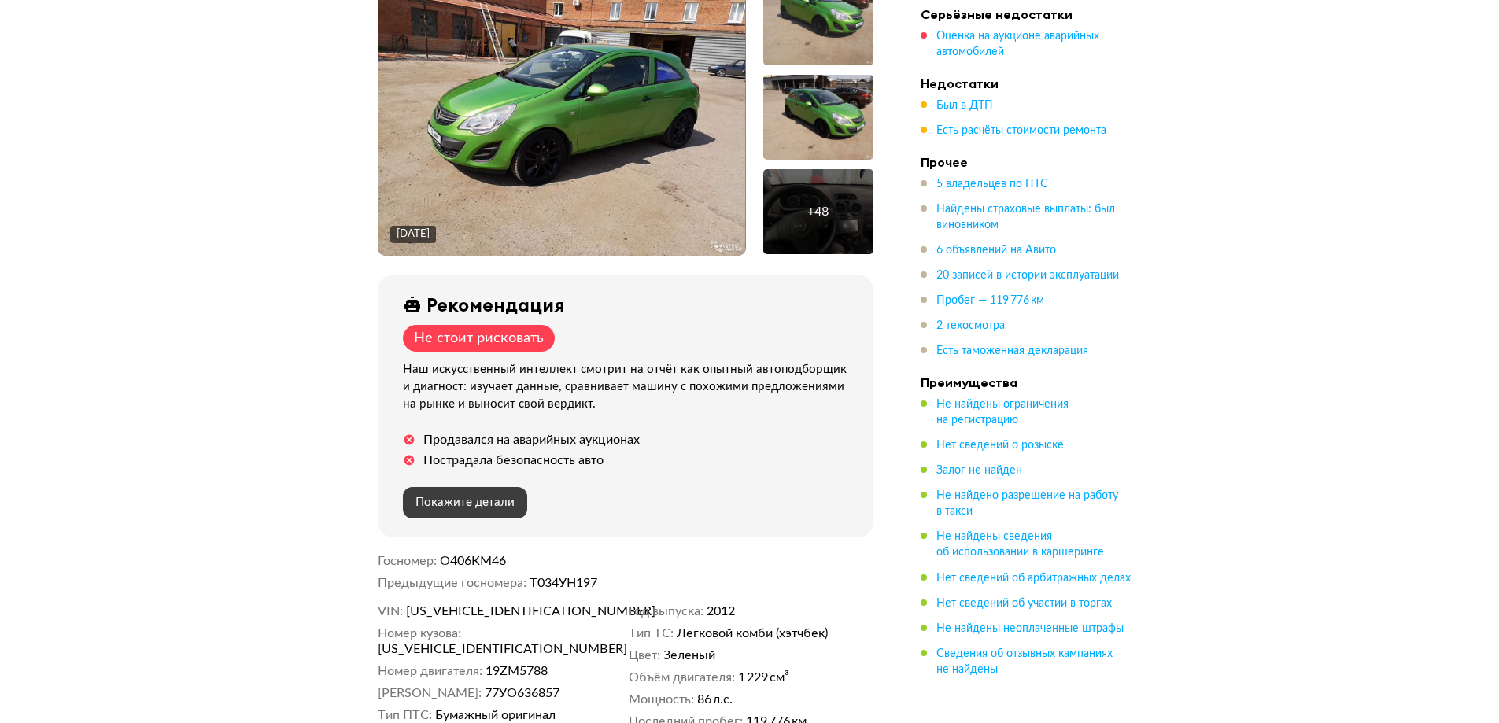
click at [455, 496] on span "Покажите детали" at bounding box center [464, 502] width 99 height 12
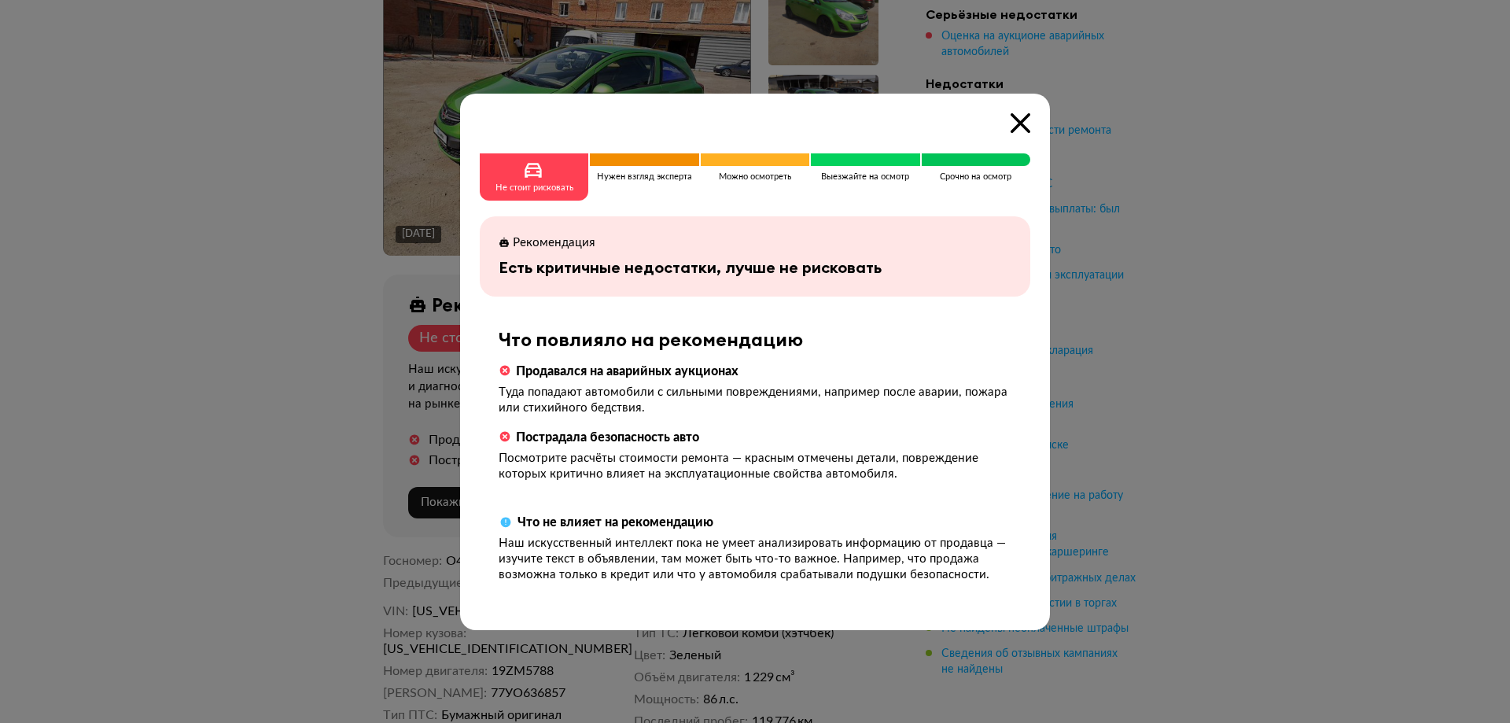
click at [645, 161] on span at bounding box center [644, 159] width 109 height 13
click at [1011, 119] on icon at bounding box center [1021, 123] width 20 height 20
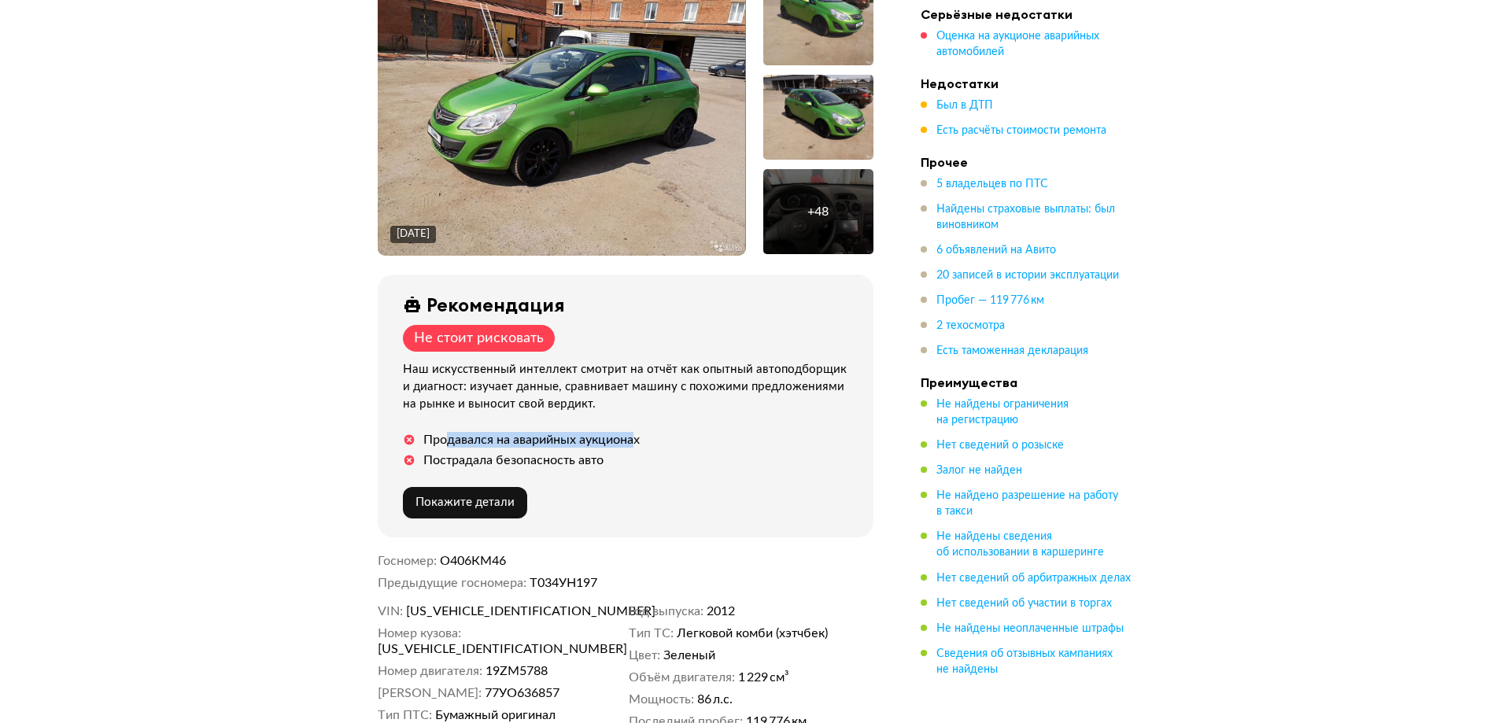
drag, startPoint x: 638, startPoint y: 435, endPoint x: 446, endPoint y: 436, distance: 191.9
click at [446, 436] on div "Продавался на аварийных аукционах" at bounding box center [531, 440] width 216 height 16
drag, startPoint x: 429, startPoint y: 456, endPoint x: 448, endPoint y: 456, distance: 18.9
click at [448, 456] on div "Пострадала безопасность авто" at bounding box center [513, 460] width 180 height 16
drag, startPoint x: 425, startPoint y: 453, endPoint x: 610, endPoint y: 452, distance: 185.7
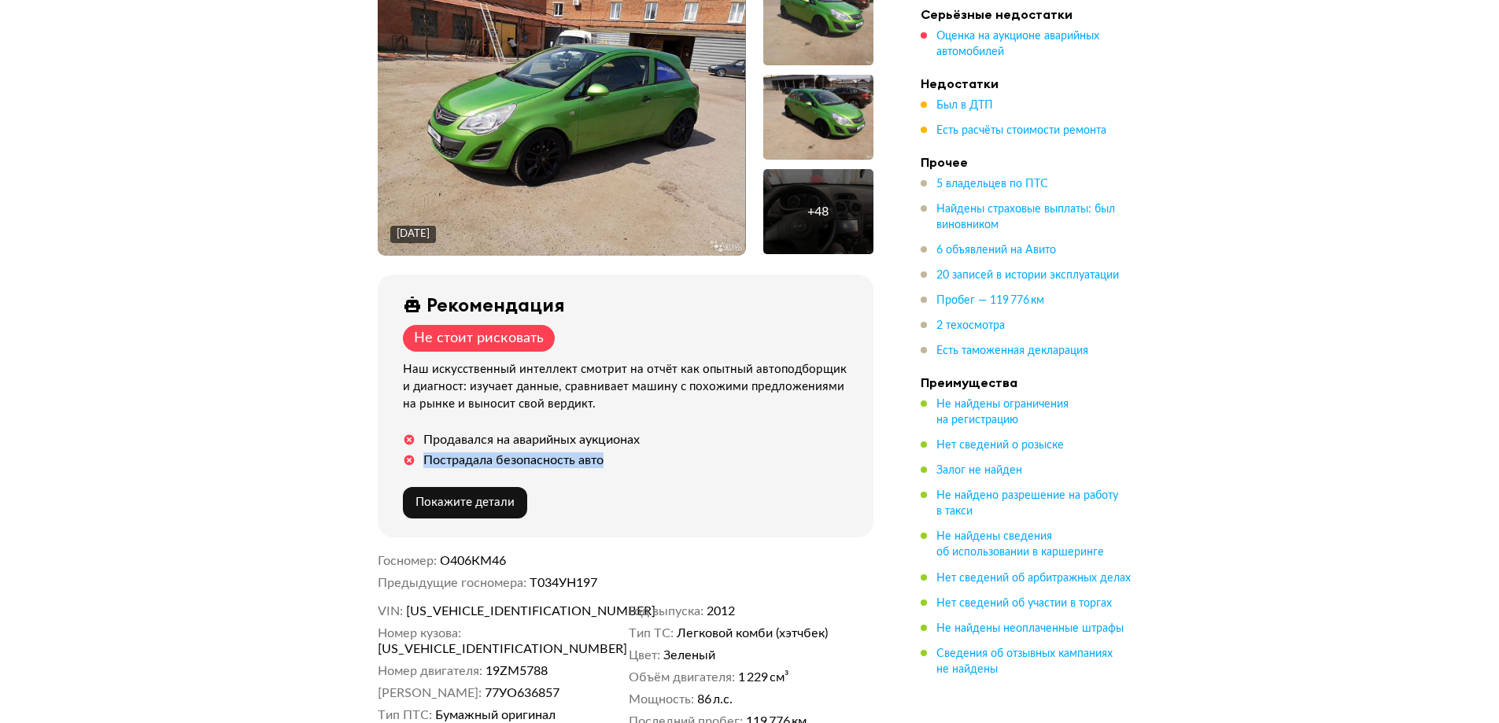
click at [610, 452] on div "Пострадала безопасность авто" at bounding box center [629, 460] width 452 height 16
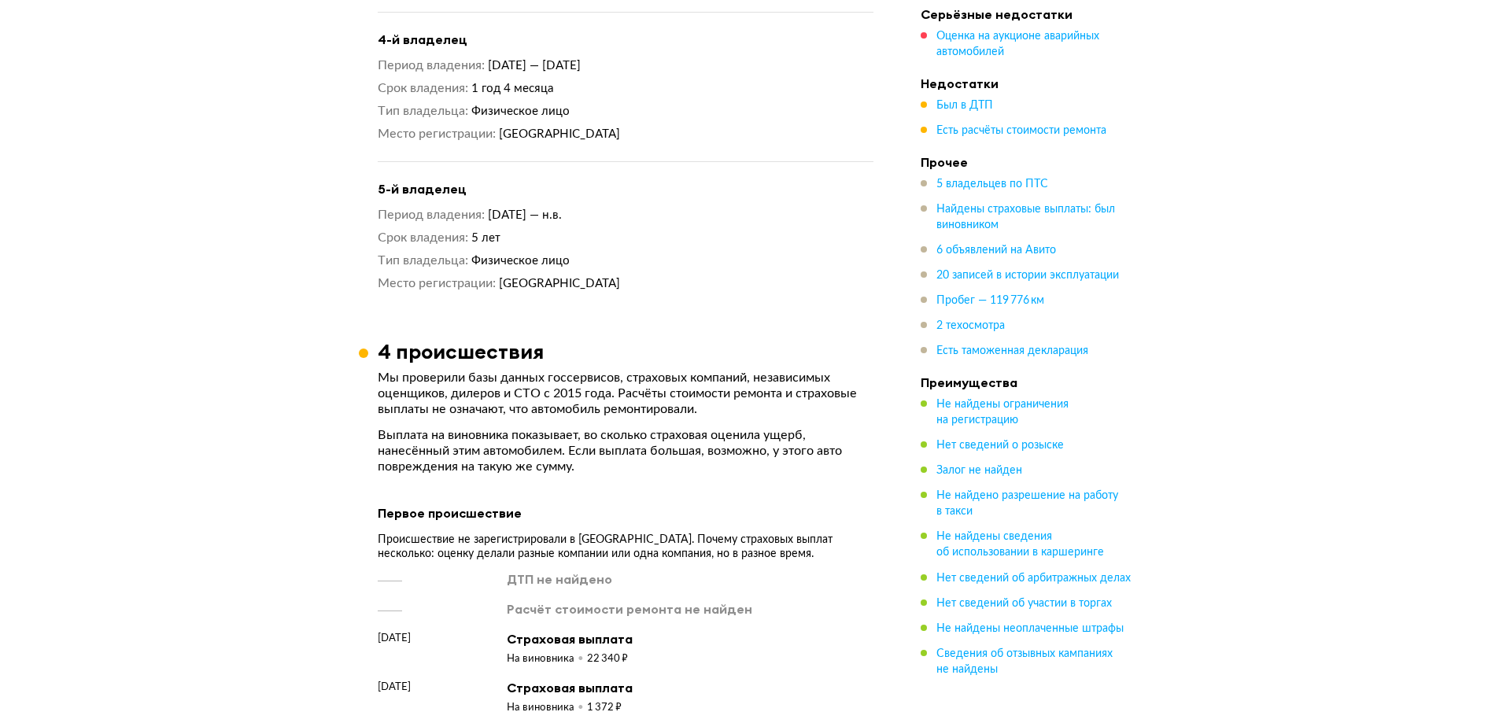
scroll to position [1892, 0]
